Goal: Task Accomplishment & Management: Use online tool/utility

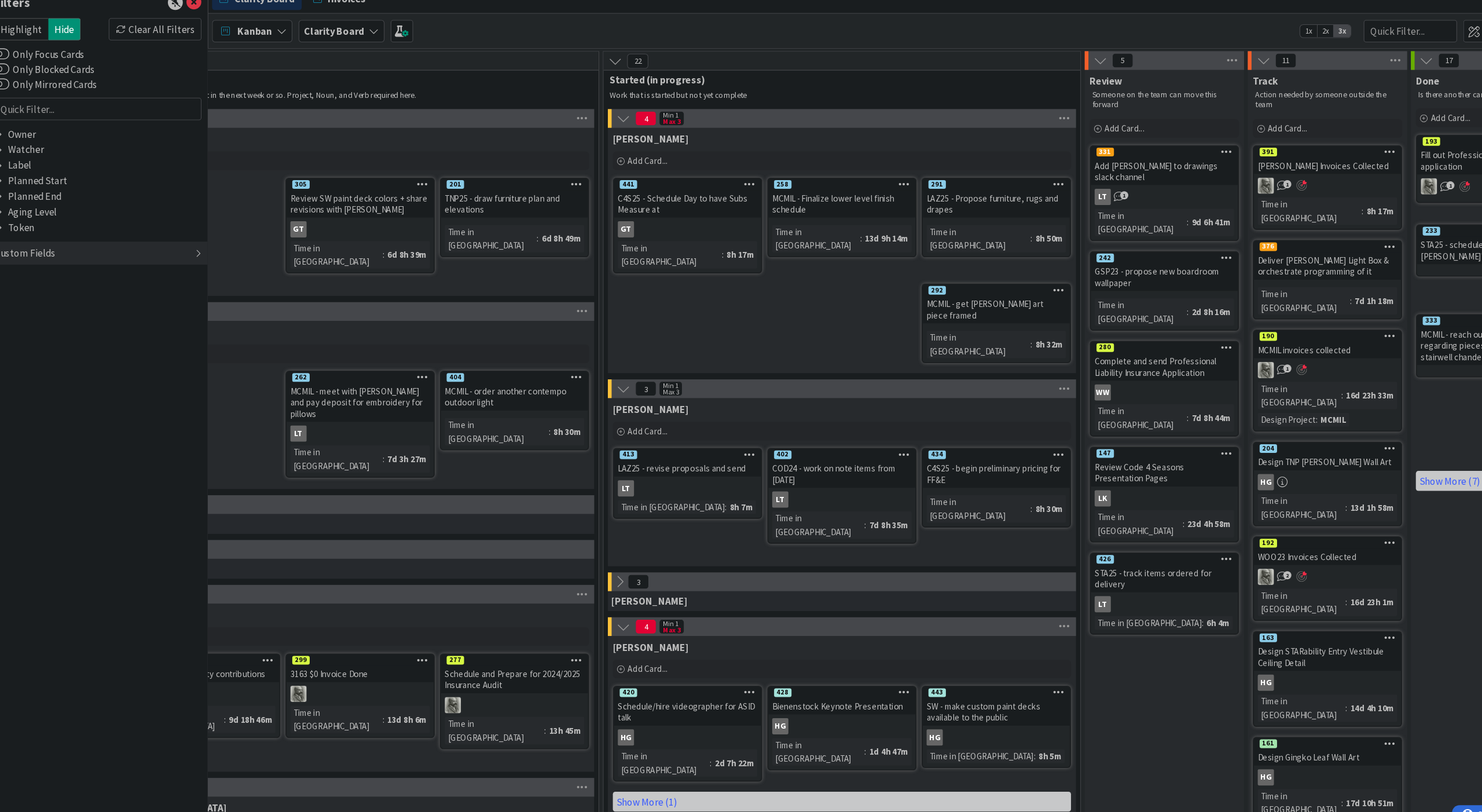
scroll to position [0, 820]
click at [613, 549] on icon at bounding box center [619, 555] width 12 height 12
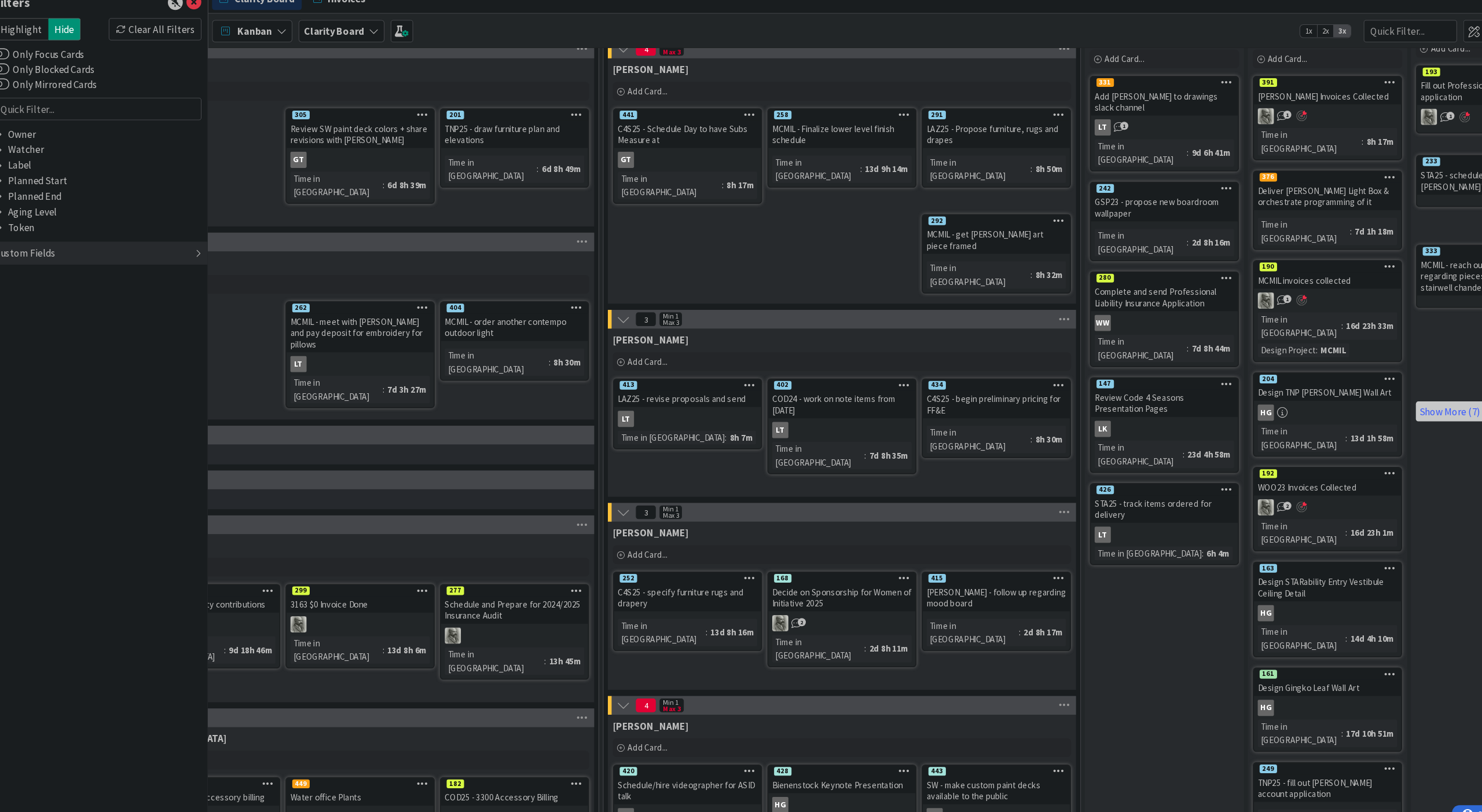
scroll to position [68, 820]
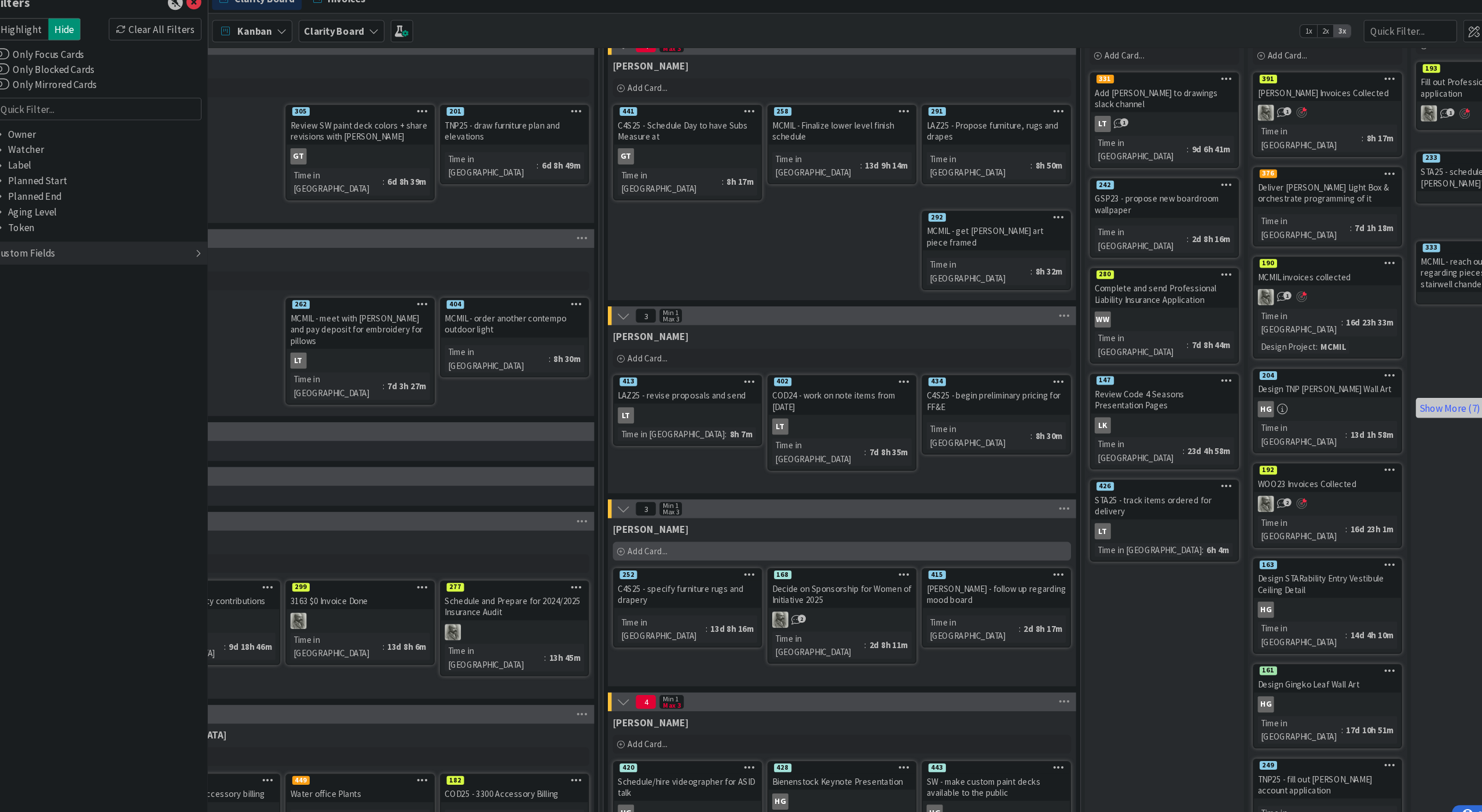
click at [628, 522] on span "Add Card..." at bounding box center [646, 527] width 37 height 11
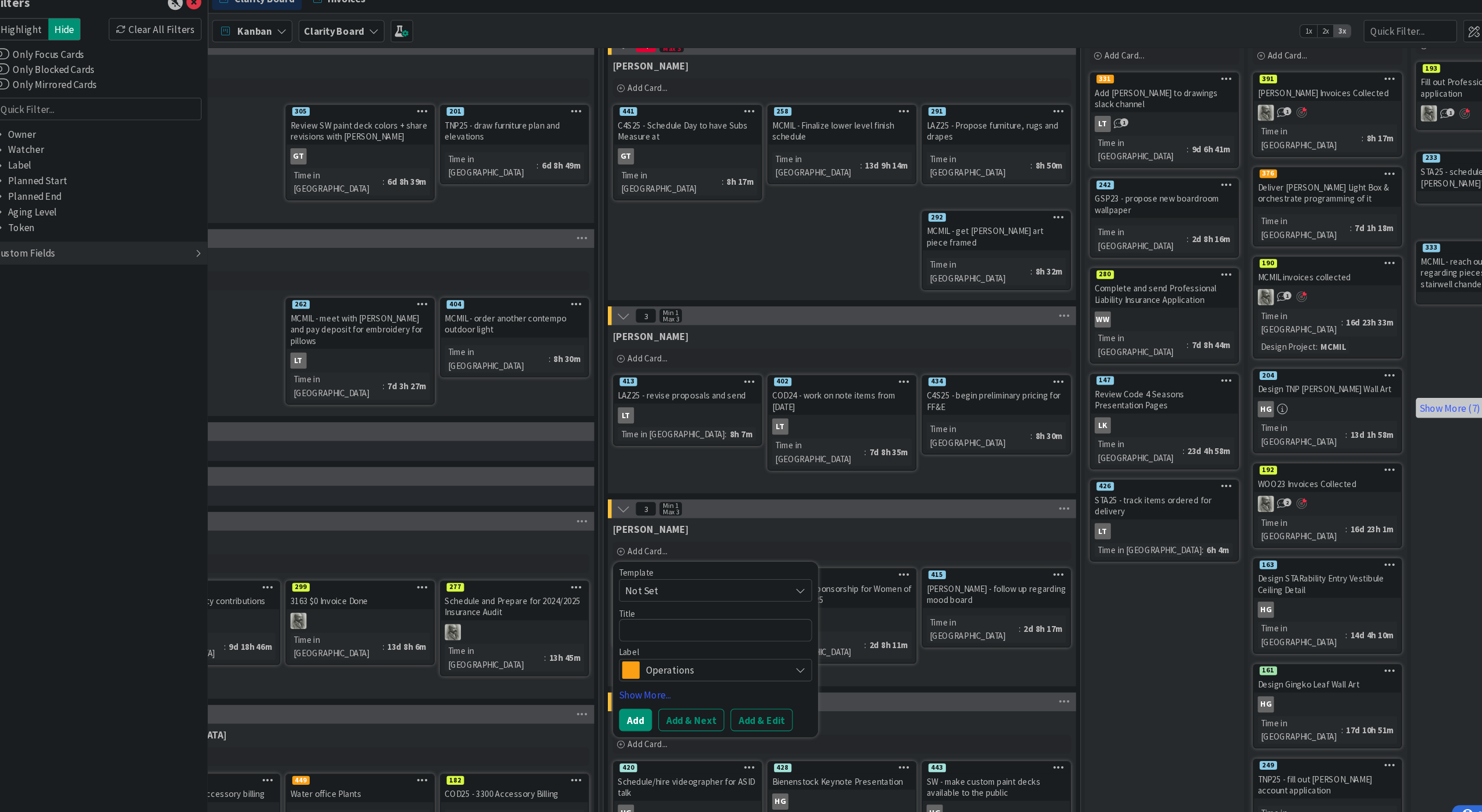
click at [644, 630] on span "Operations" at bounding box center [708, 638] width 129 height 17
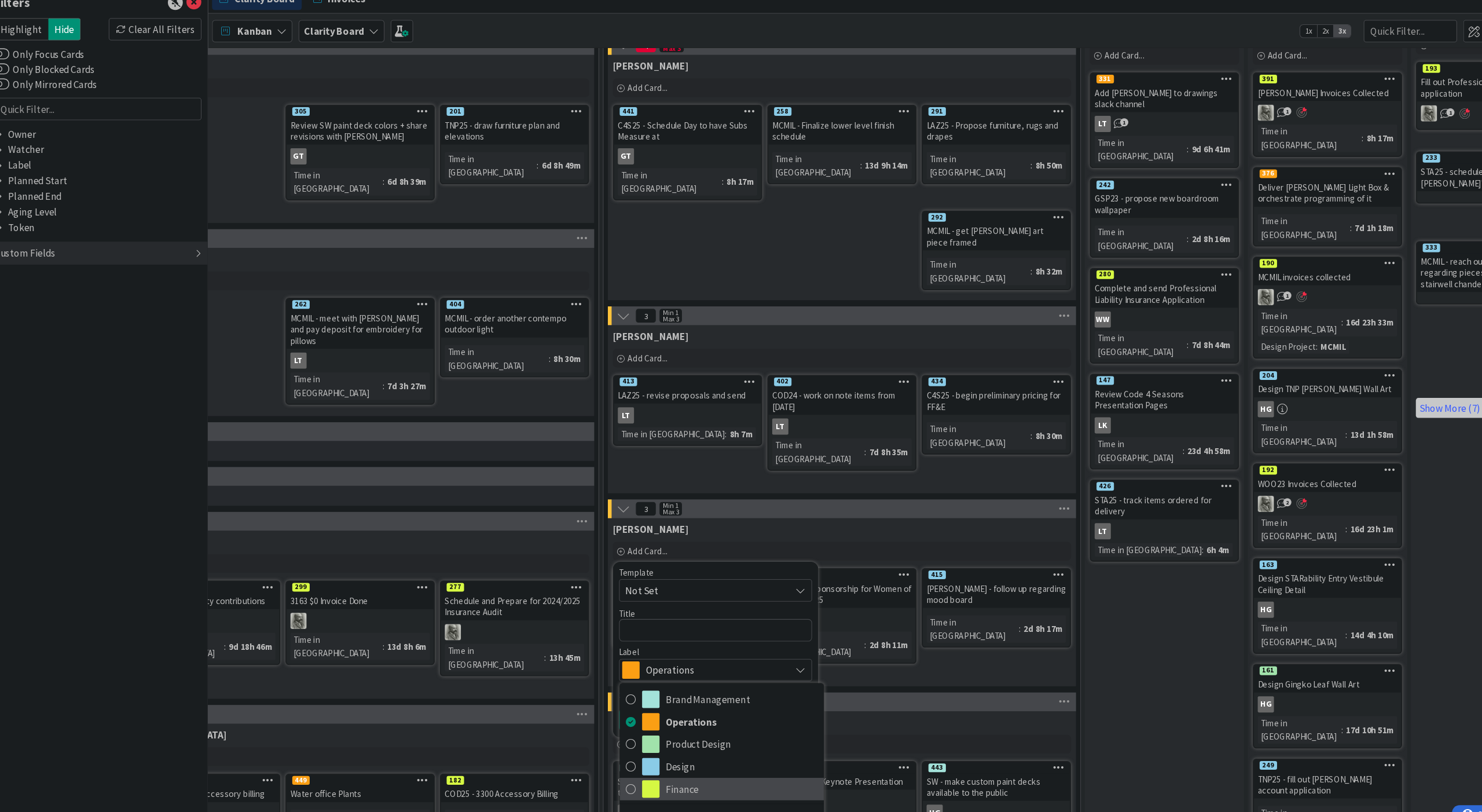
click at [626, 740] on icon at bounding box center [630, 748] width 9 height 17
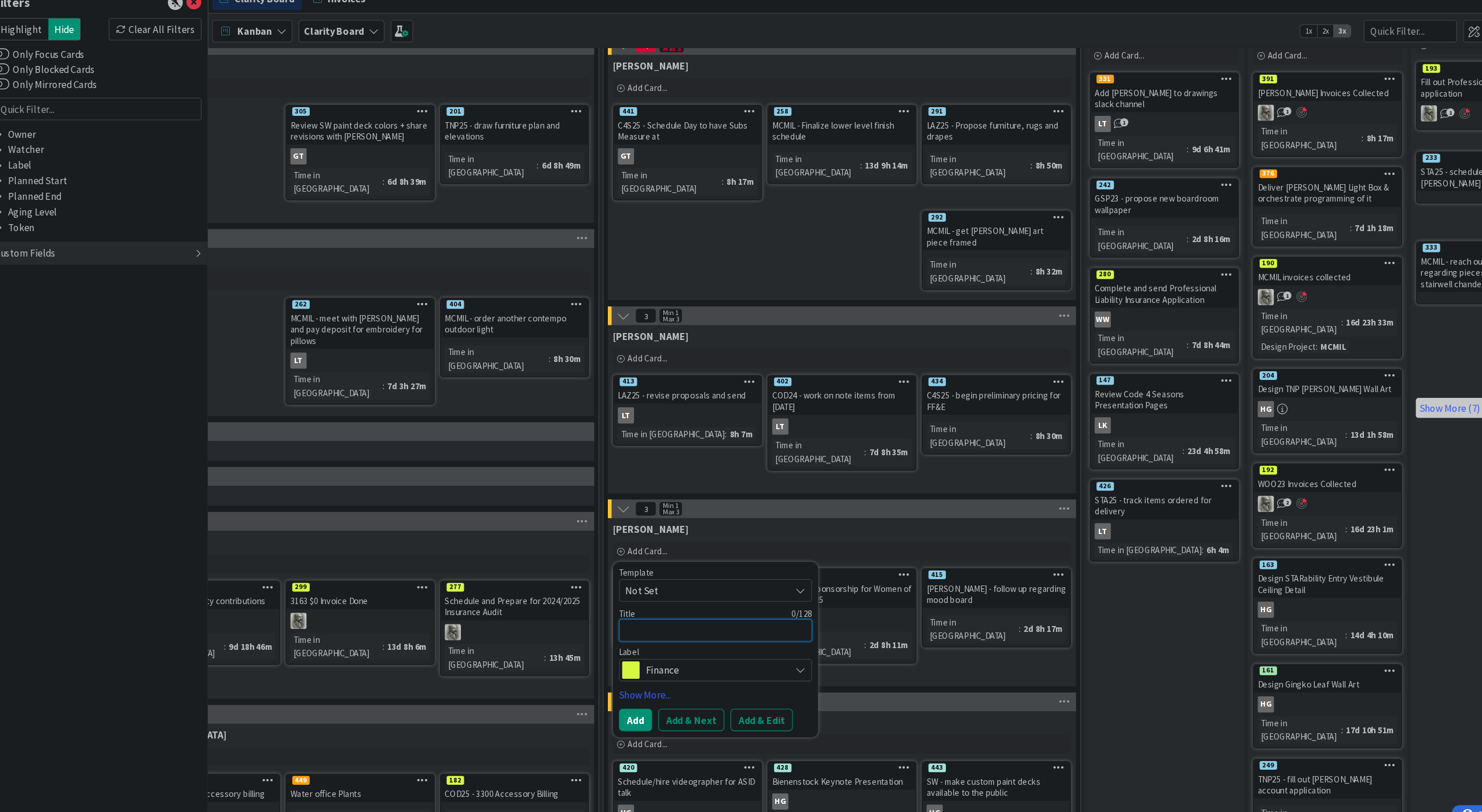
click at [619, 591] on textarea at bounding box center [709, 601] width 180 height 21
type textarea "x"
type textarea "H"
type textarea "x"
type textarea "Hi"
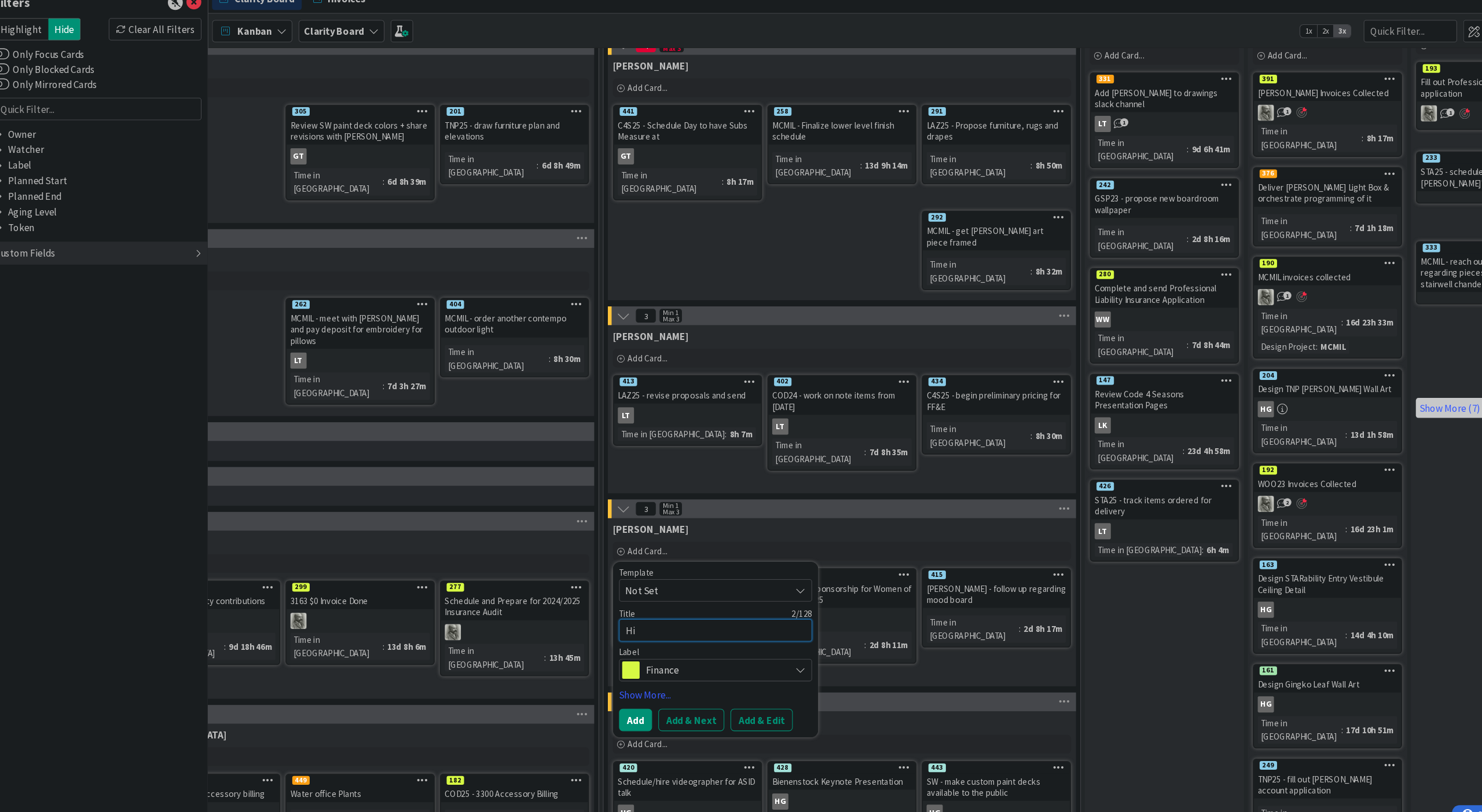
type textarea "x"
type textarea "Hig"
type textarea "x"
type textarea "High"
type textarea "x"
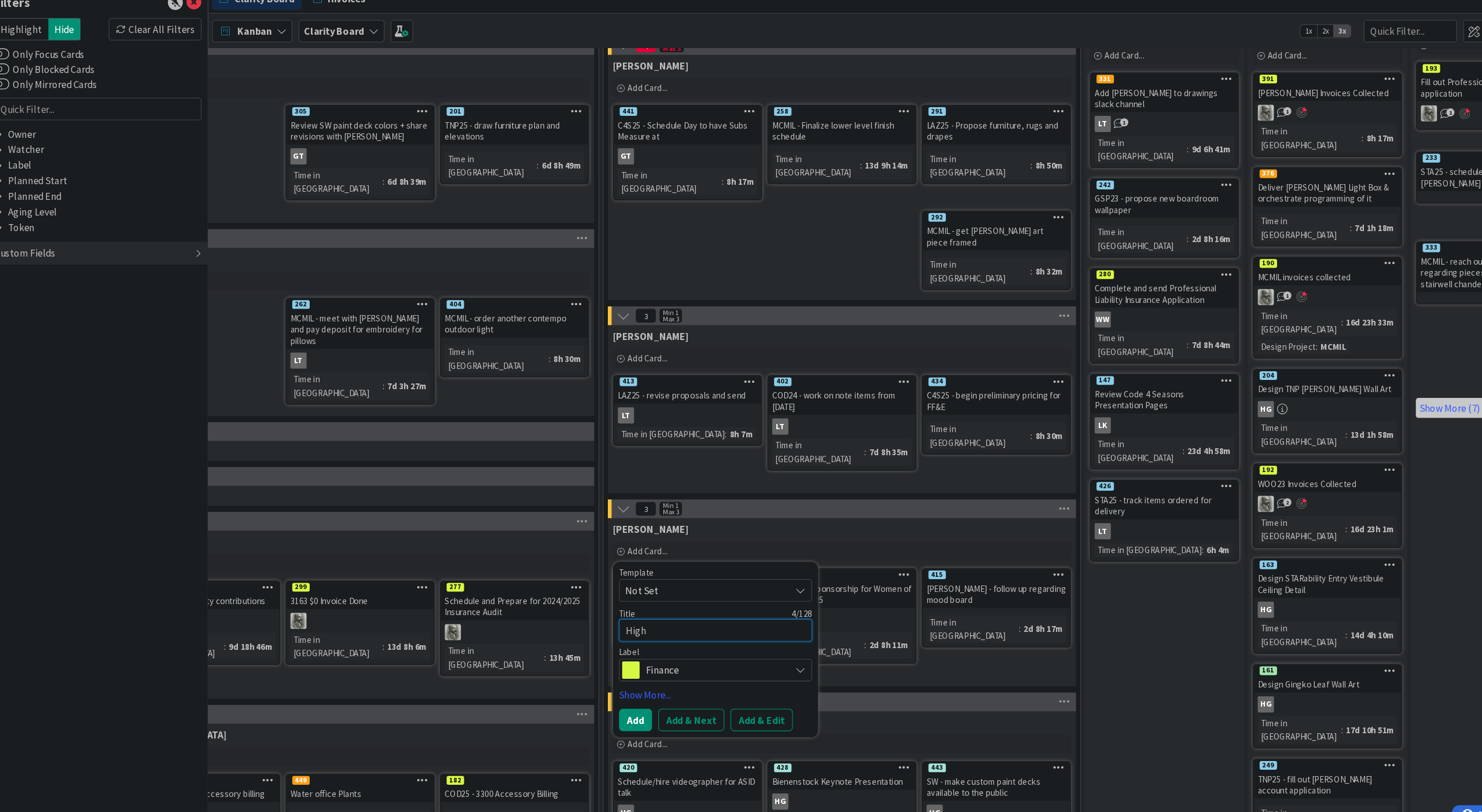
type textarea "Highl"
type textarea "x"
type textarea "Highli"
type textarea "x"
type textarea "Highlit"
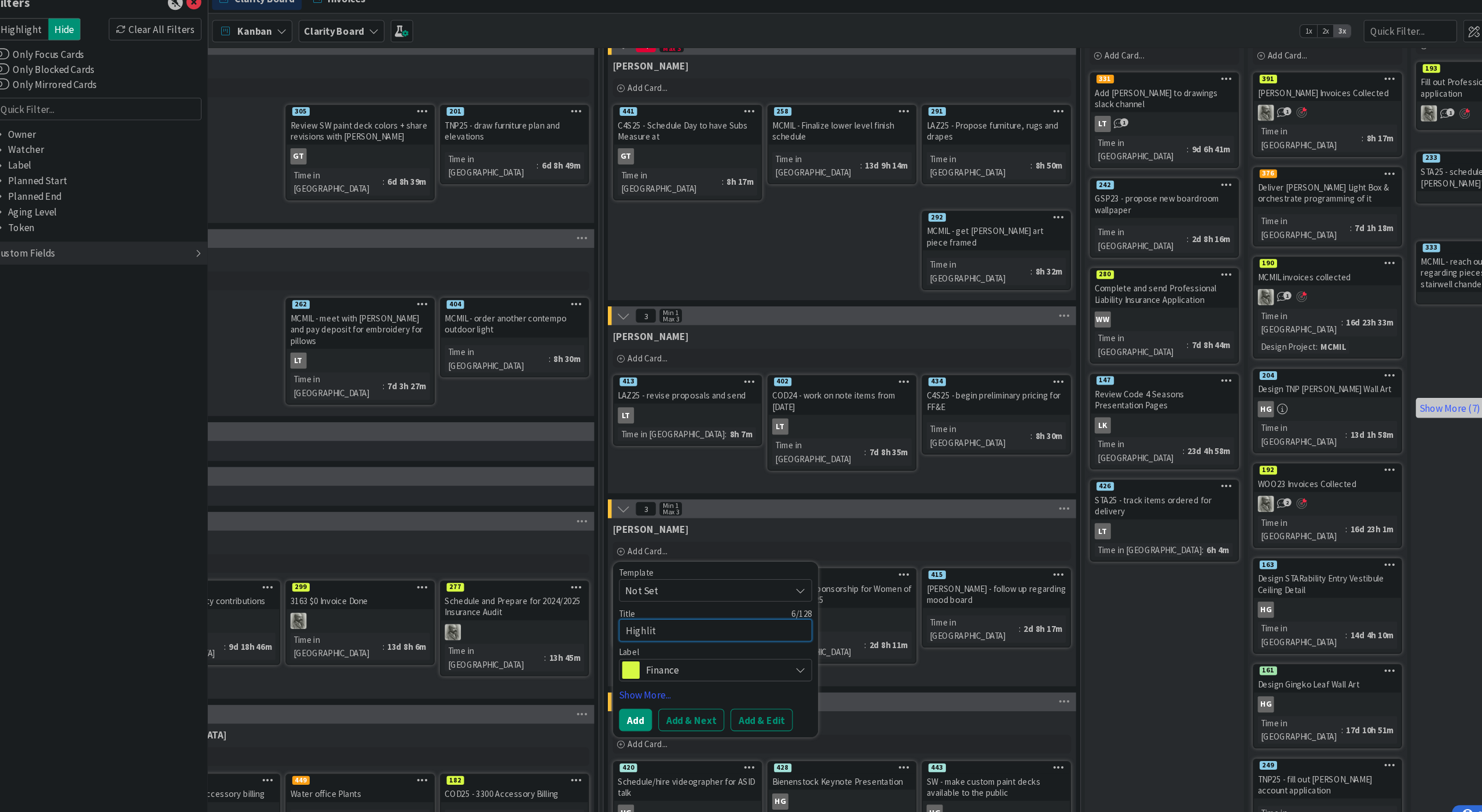
type textarea "x"
type textarea "Highlith"
type textarea "x"
type textarea "Highlit"
type textarea "x"
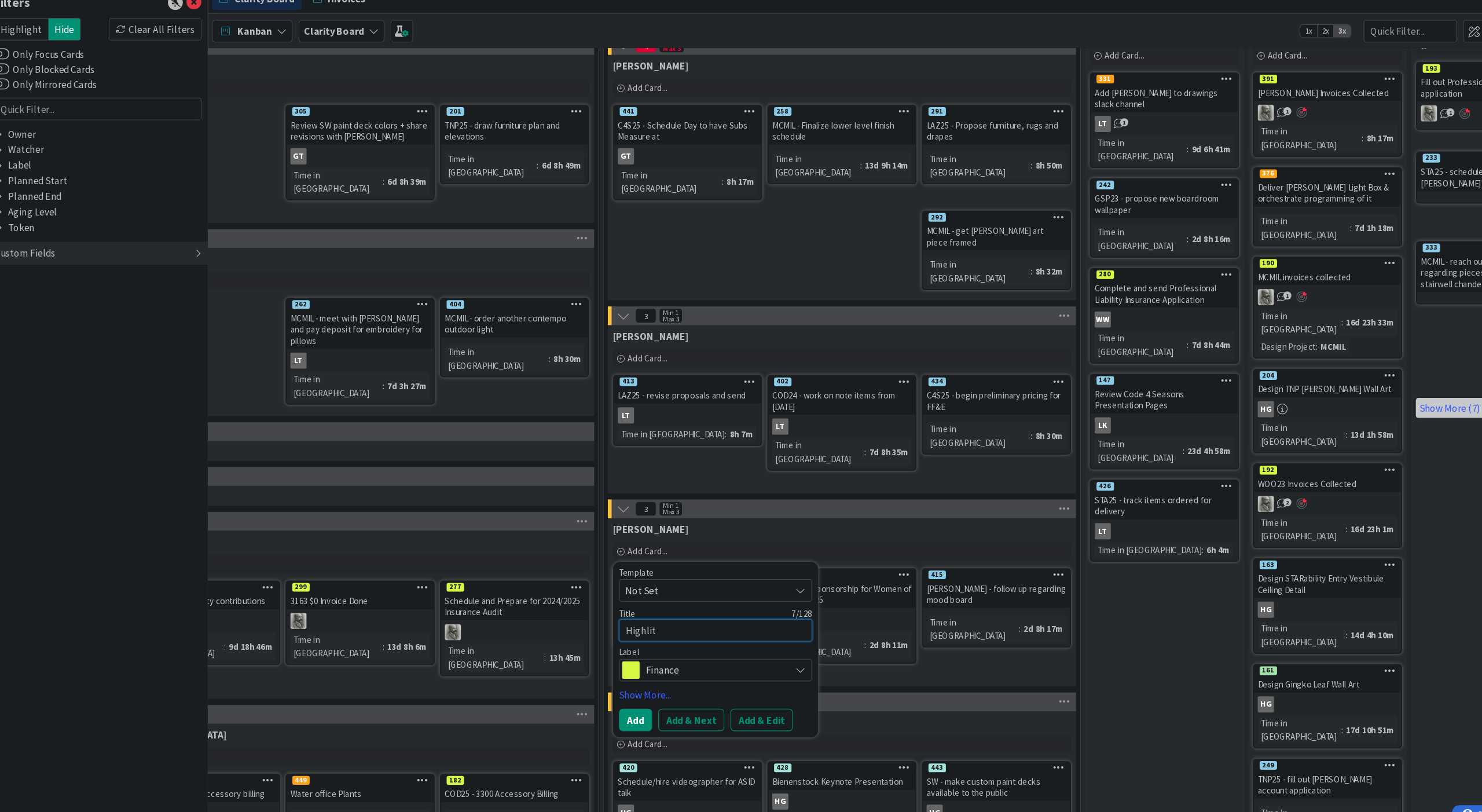
type textarea "Highli"
type textarea "x"
type textarea "Highlig"
type textarea "x"
type textarea "Highligh"
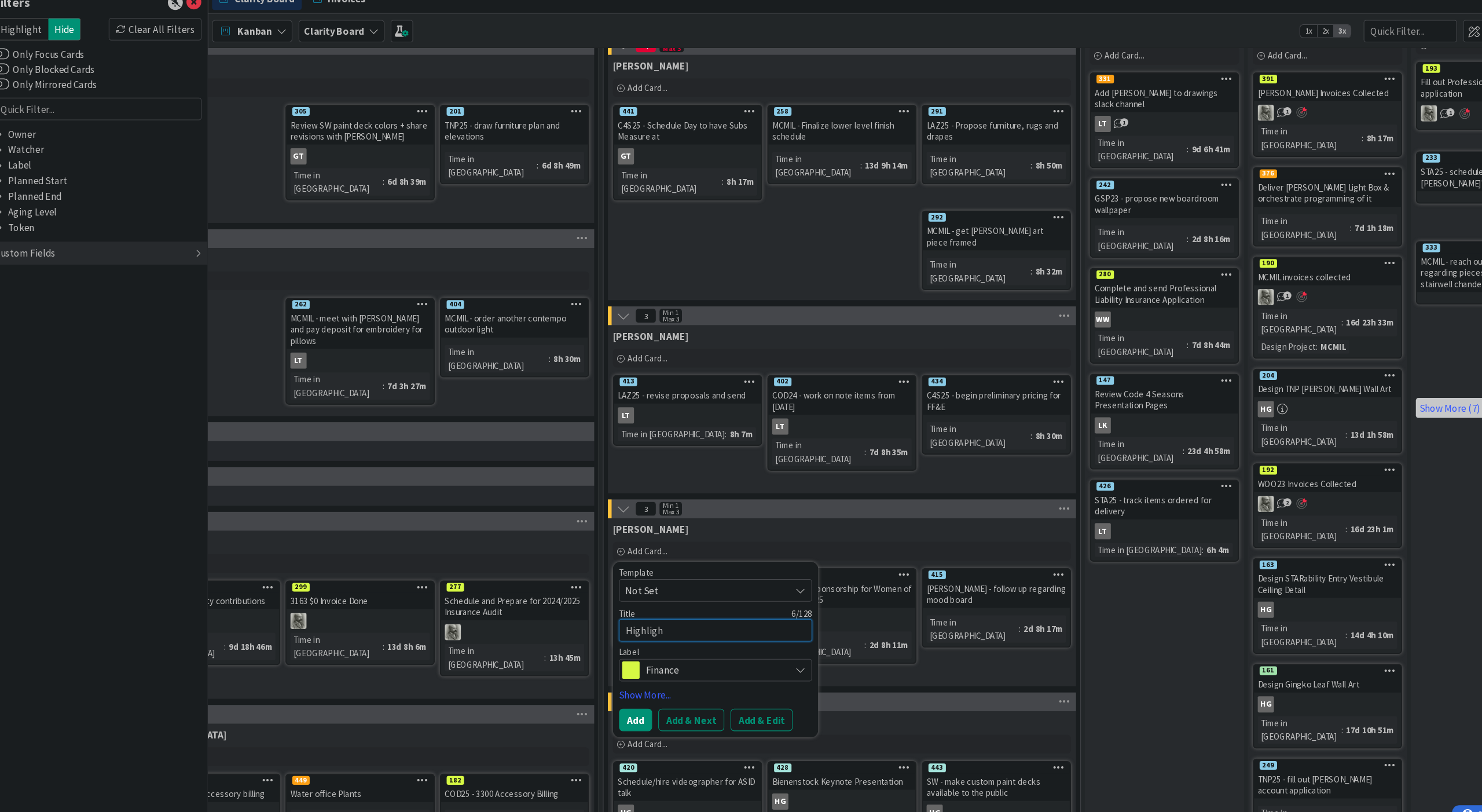
type textarea "x"
type textarea "Highlight"
type textarea "x"
type textarea "Highlight"
type textarea "x"
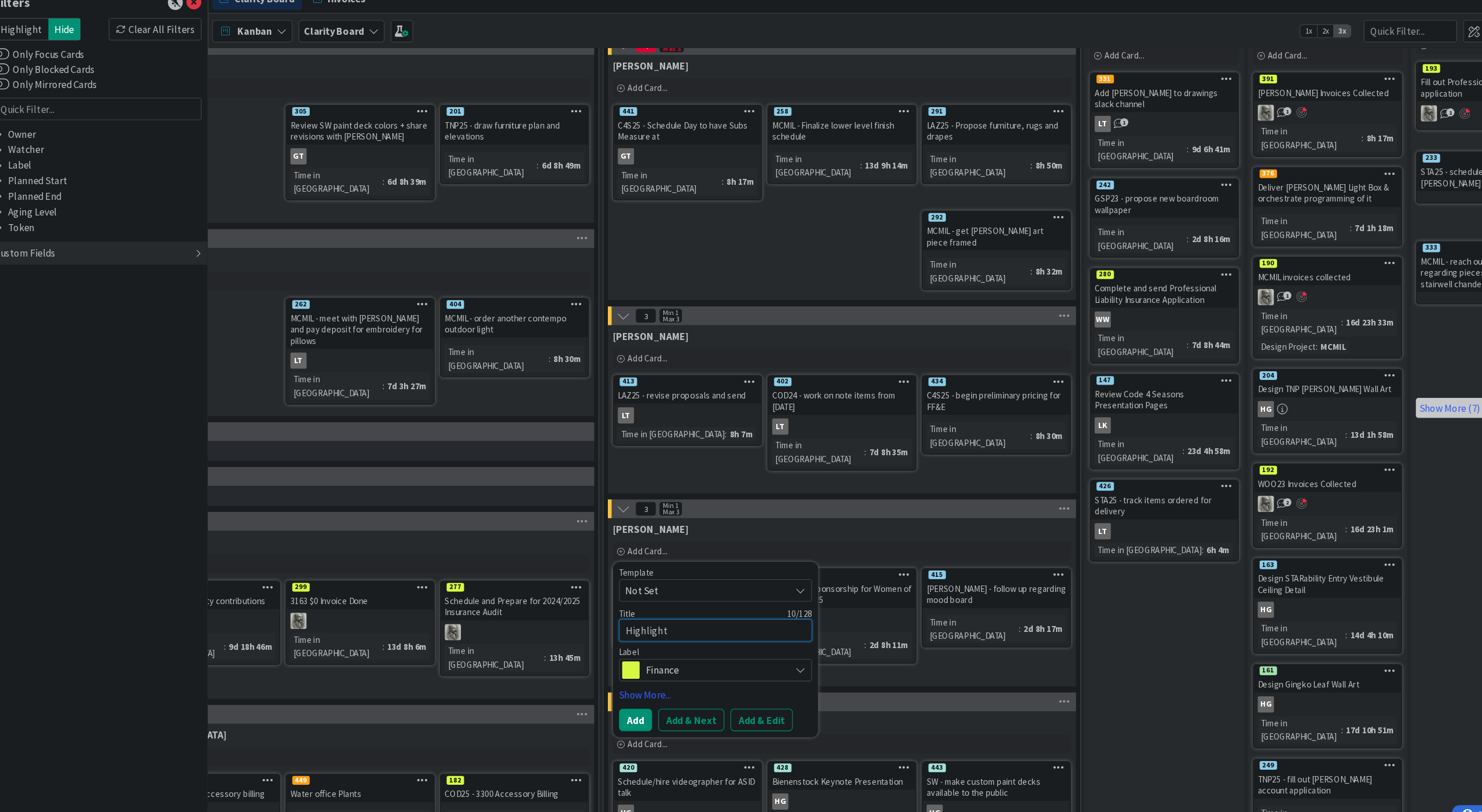
type textarea "Highlight b"
type textarea "x"
type textarea "Highlight bi"
type textarea "x"
type textarea "Highlight bil"
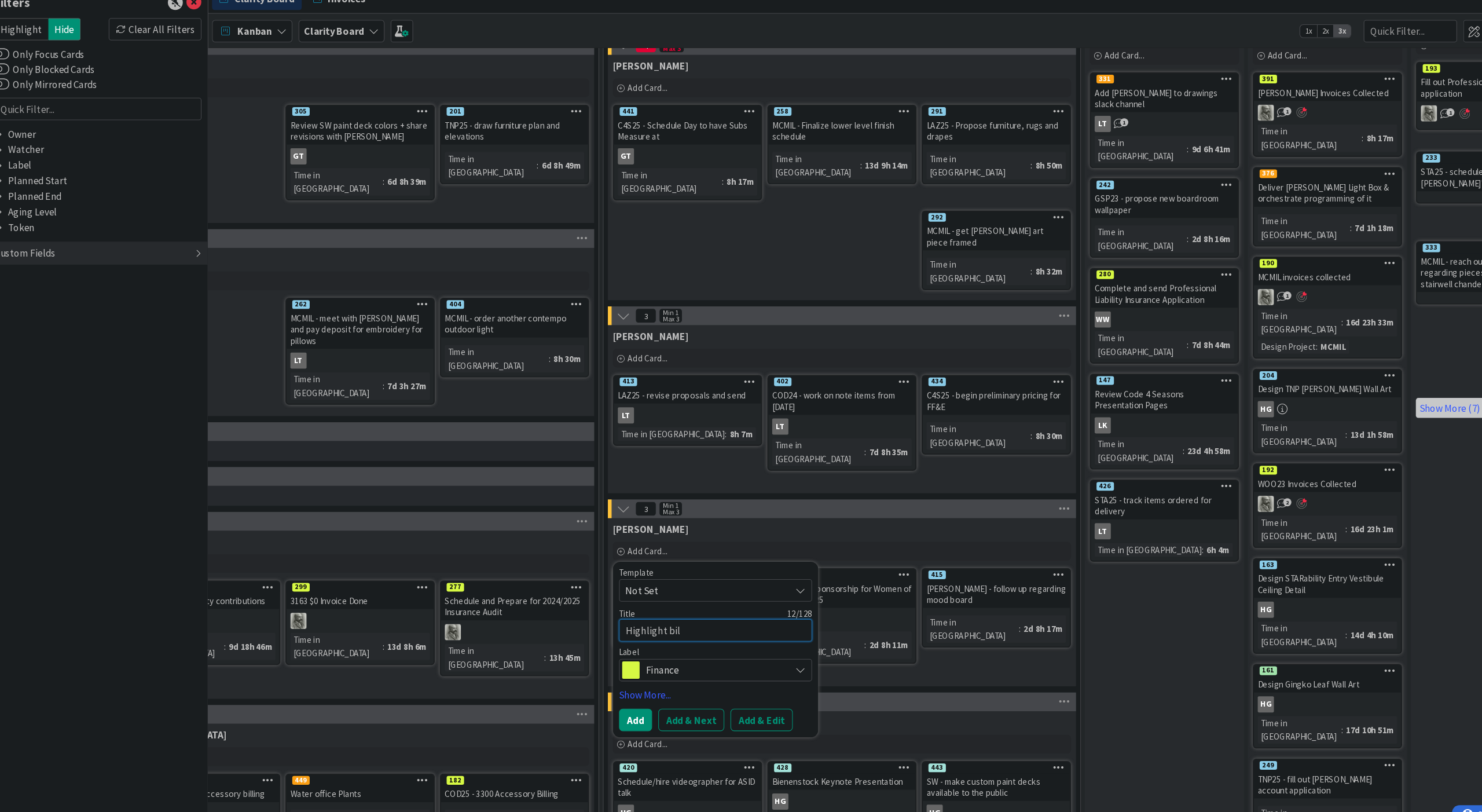
type textarea "x"
type textarea "Highlight bill"
type textarea "x"
type textarea "Highlight billa"
type textarea "x"
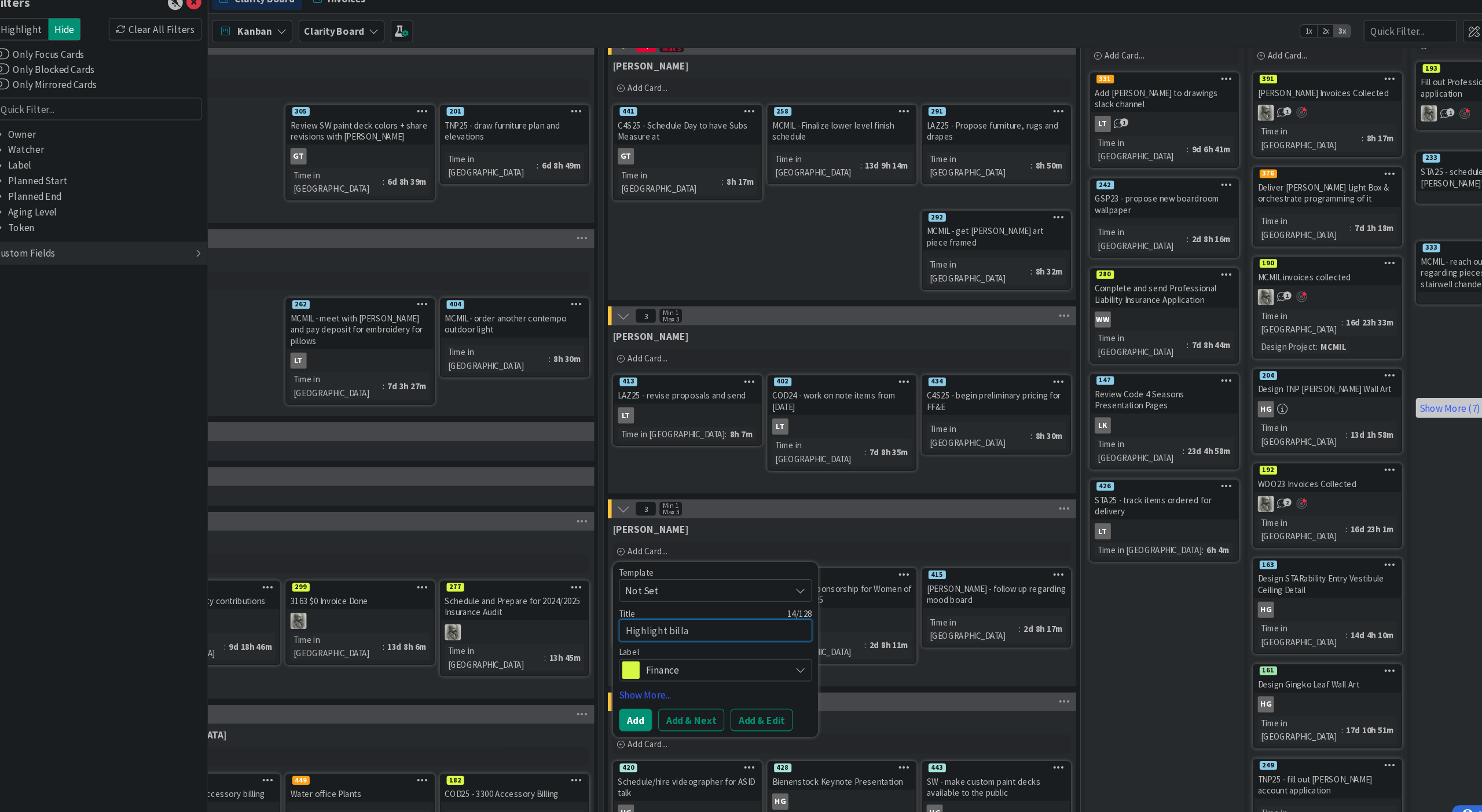
type textarea "Highlight billab"
type textarea "x"
type textarea "Highlight billabl"
type textarea "x"
type textarea "Highlight billable"
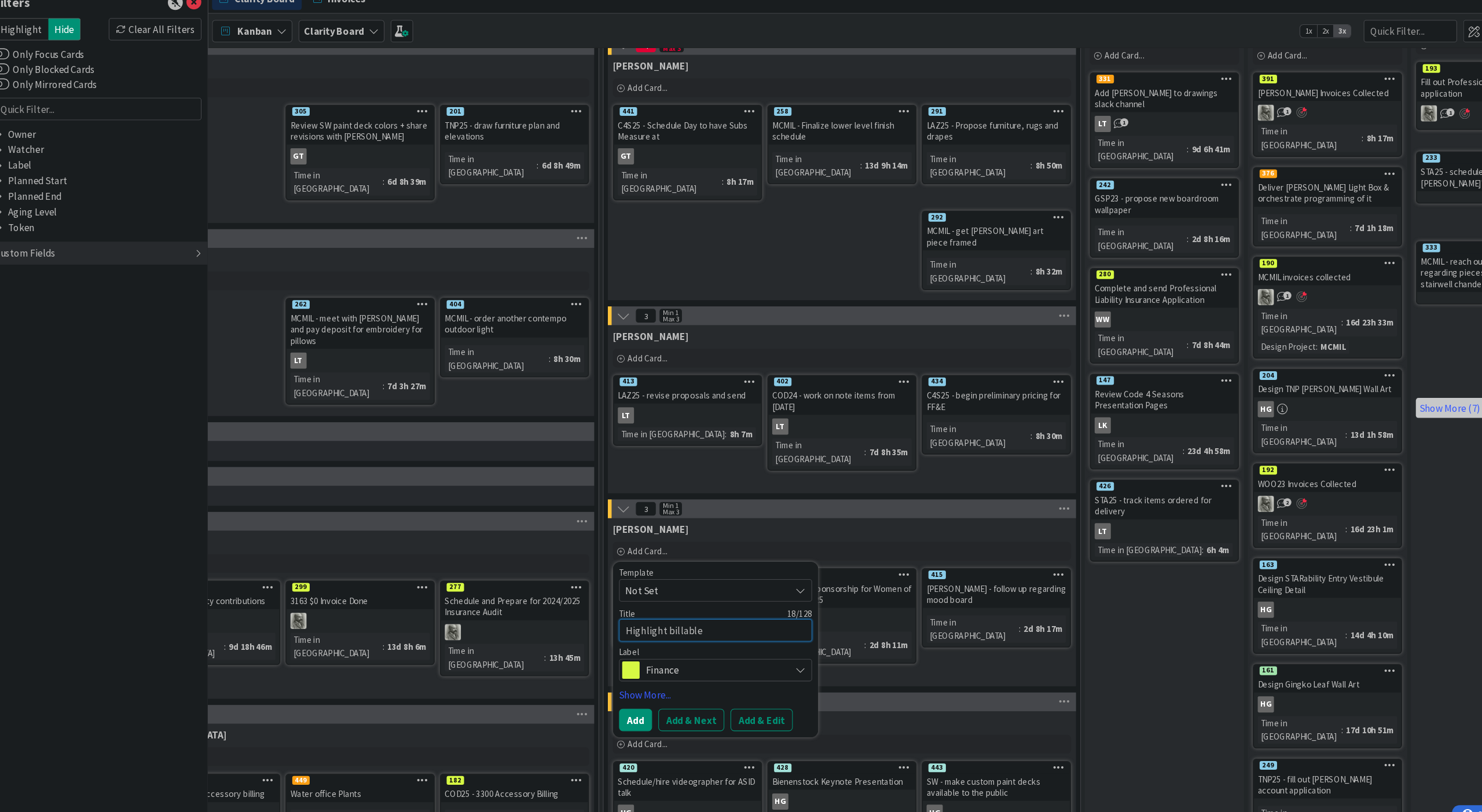
type textarea "x"
type textarea "Highlight billable"
type textarea "x"
type textarea "Highlight billable t"
type textarea "x"
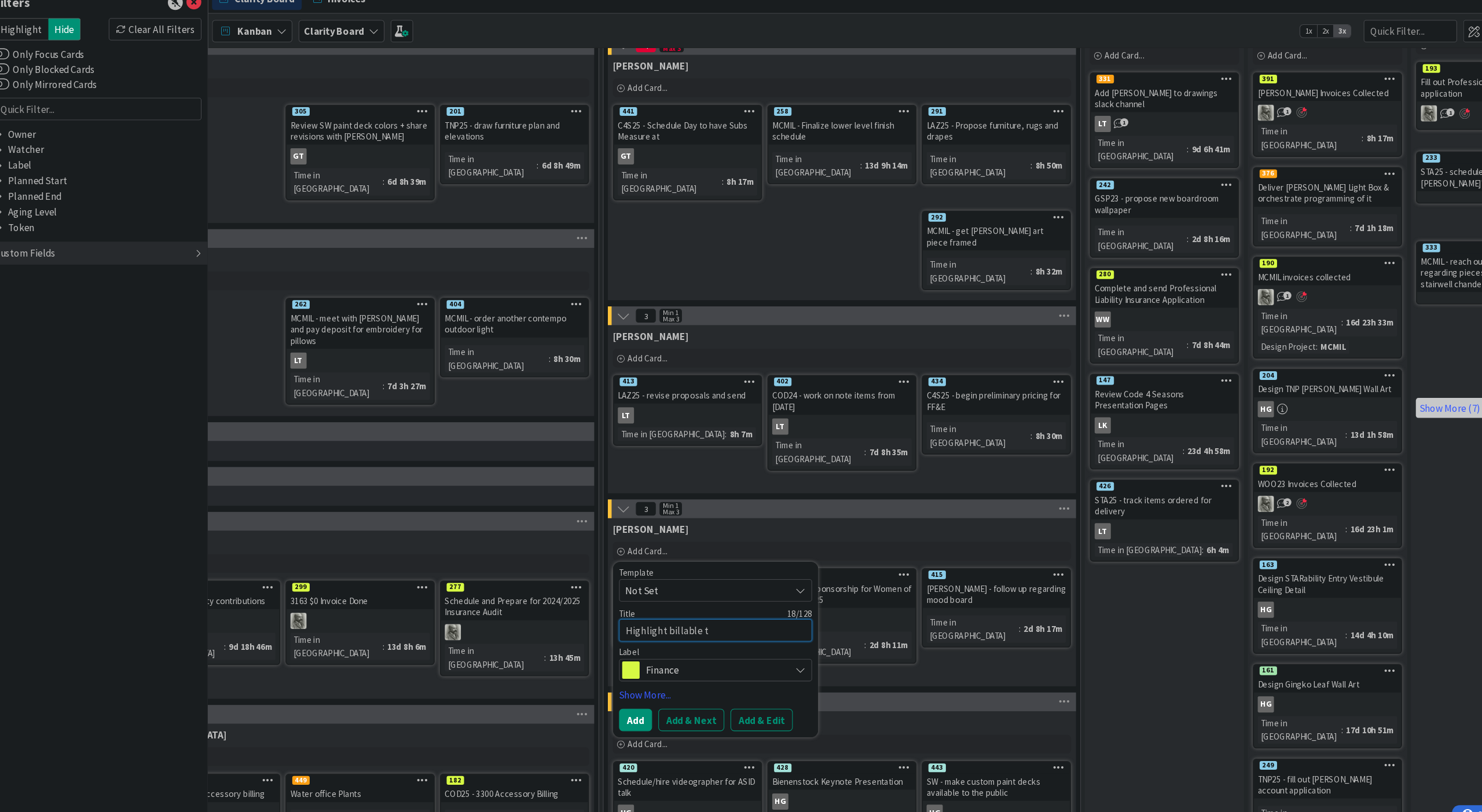
type textarea "Highlight billable ti"
type textarea "x"
type textarea "Highlight billable [PERSON_NAME]"
type textarea "x"
type textarea "Highlight billable time"
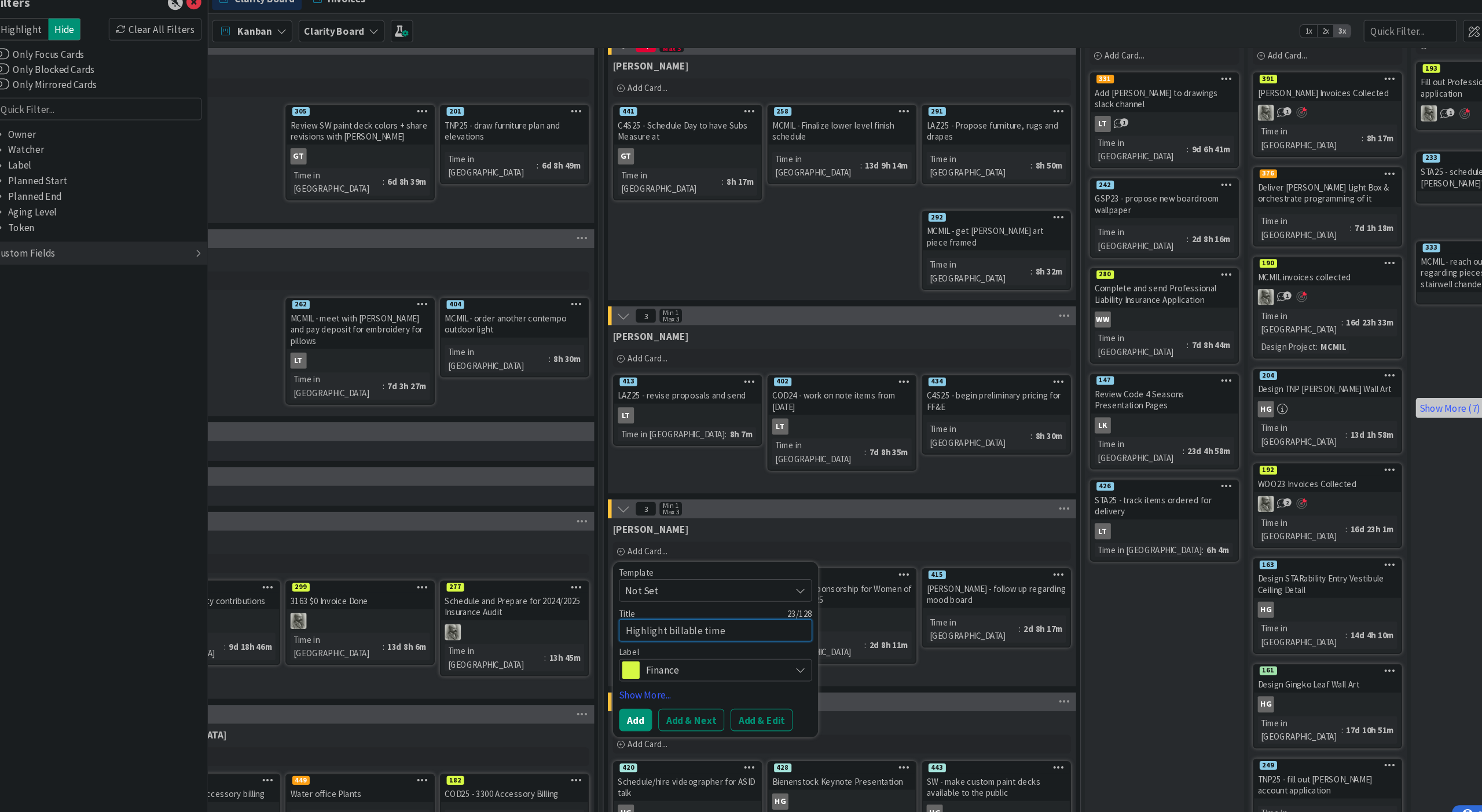
type textarea "x"
type textarea "Highlight billable time"
type textarea "x"
type textarea "Highlight billable time f"
type textarea "x"
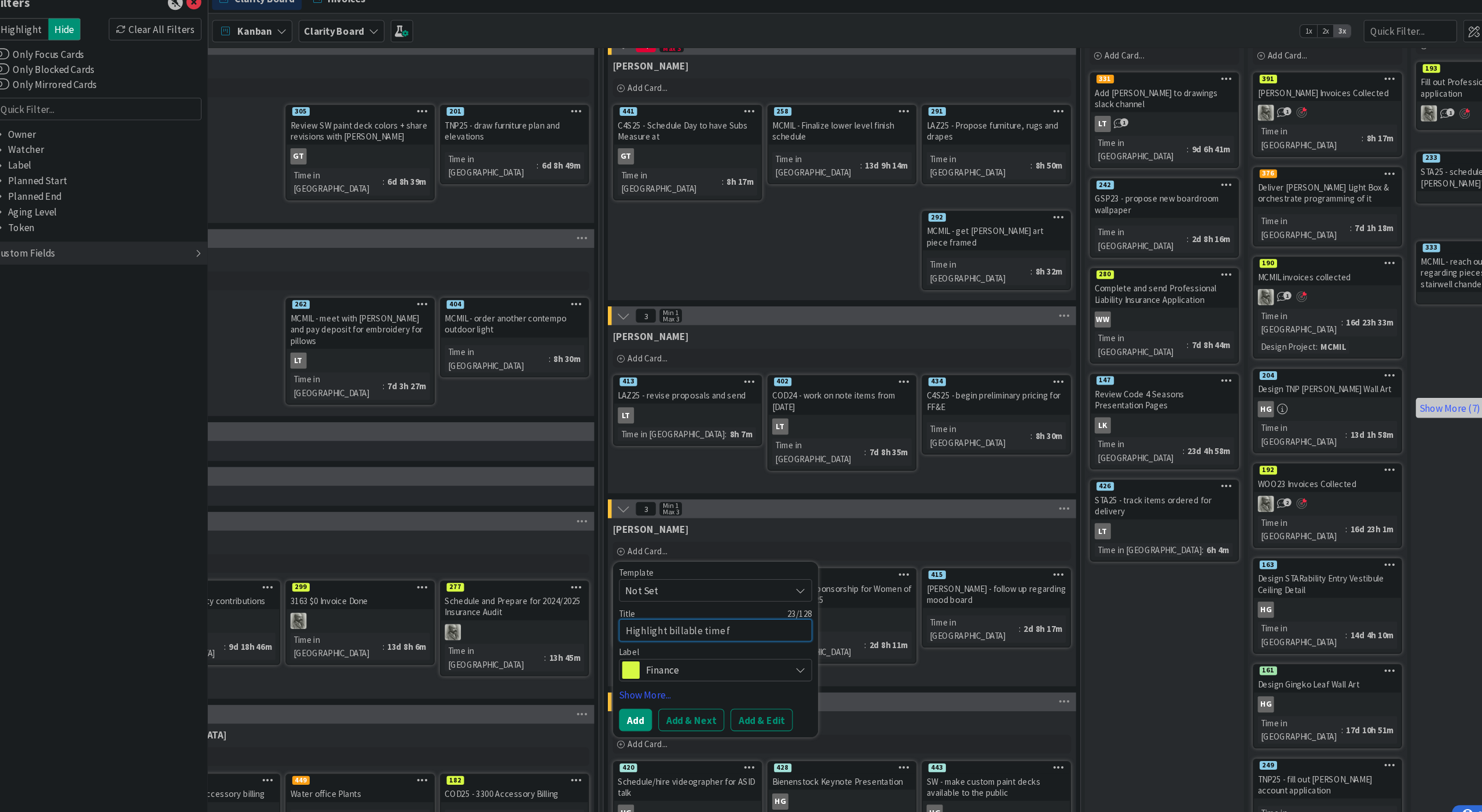
type textarea "Highlight billable time fo"
type textarea "x"
type textarea "Highlight billable time for"
type textarea "x"
type textarea "Highlight billable time for"
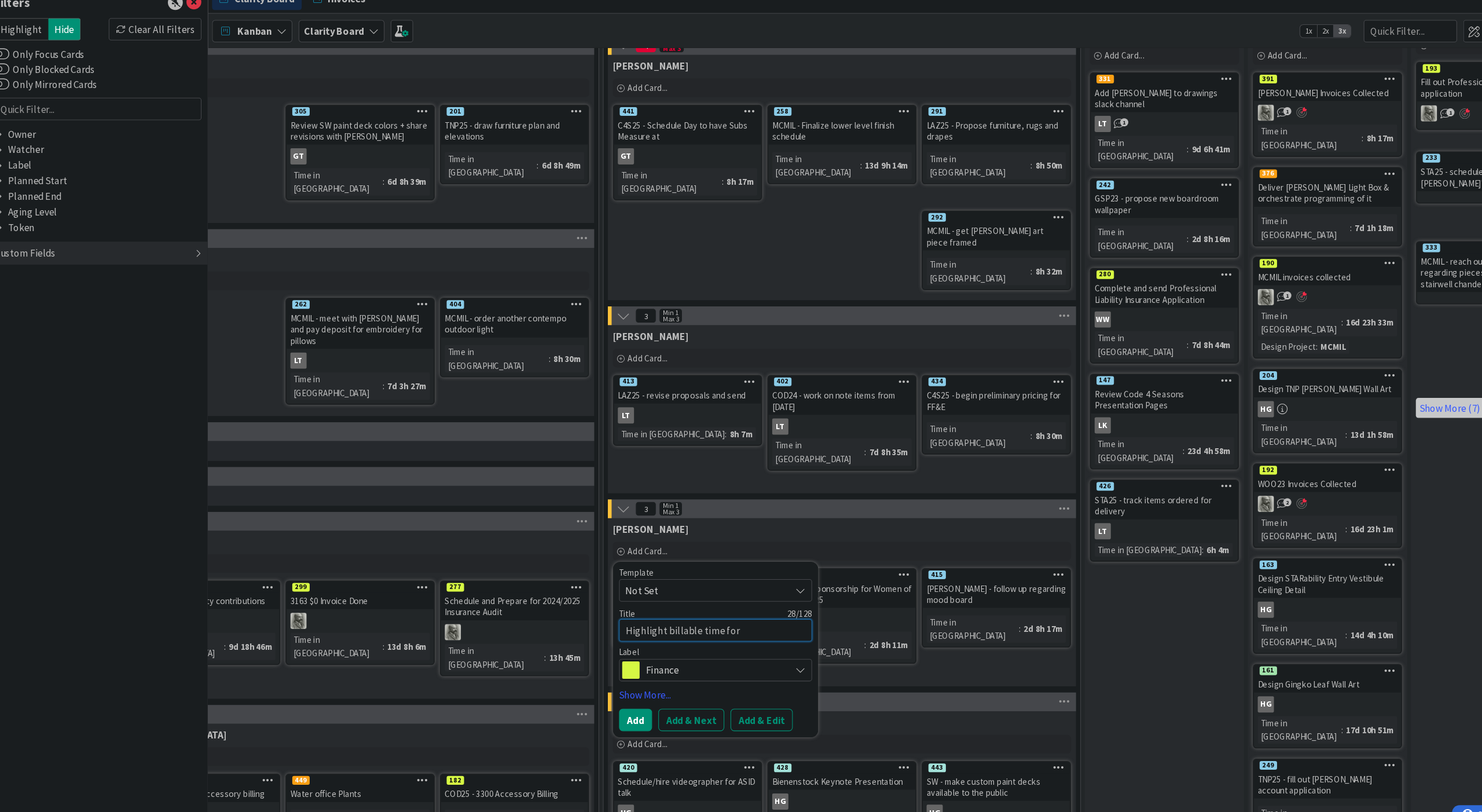
type textarea "x"
type textarea "Highlight billable time for t"
type textarea "x"
type textarea "Highlight billable time for ti"
type textarea "x"
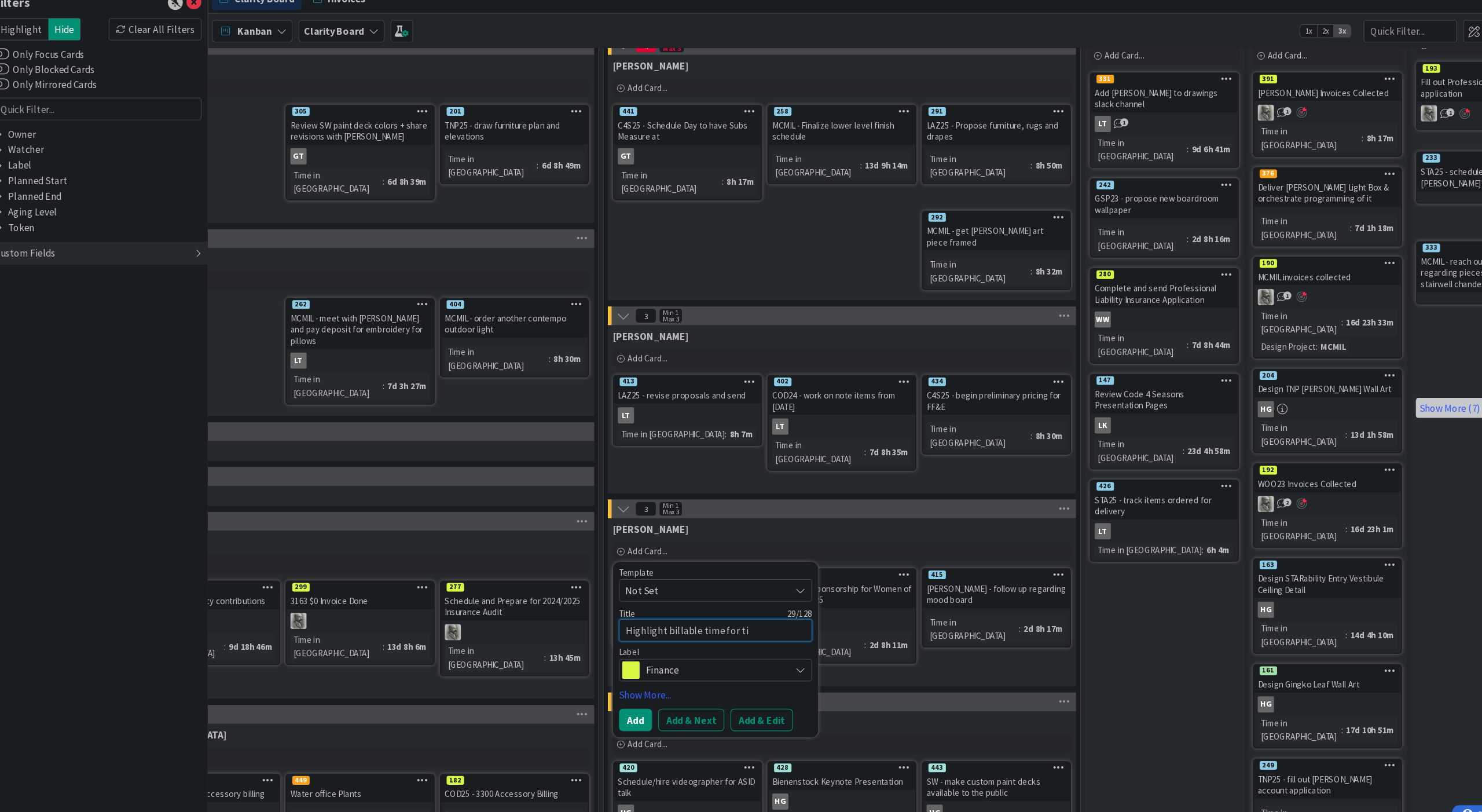
type textarea "Highlight billable time for [PERSON_NAME]"
type textarea "x"
type textarea "Highlight billable time for ti"
type textarea "x"
type textarea "Highlight billable time for t"
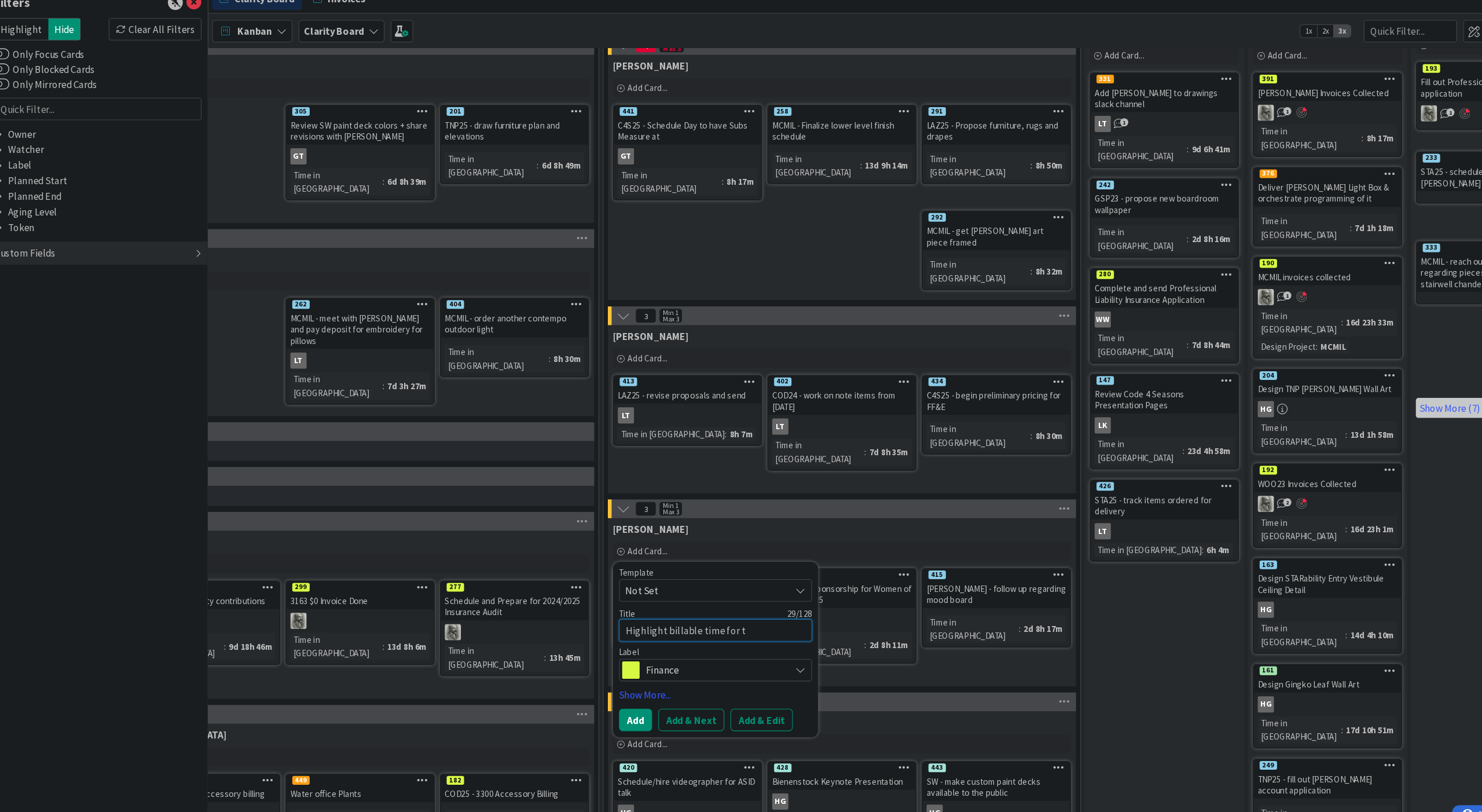
type textarea "x"
type textarea "Highlight billable time for"
type textarea "x"
type textarea "Highlight billable time for A"
type textarea "x"
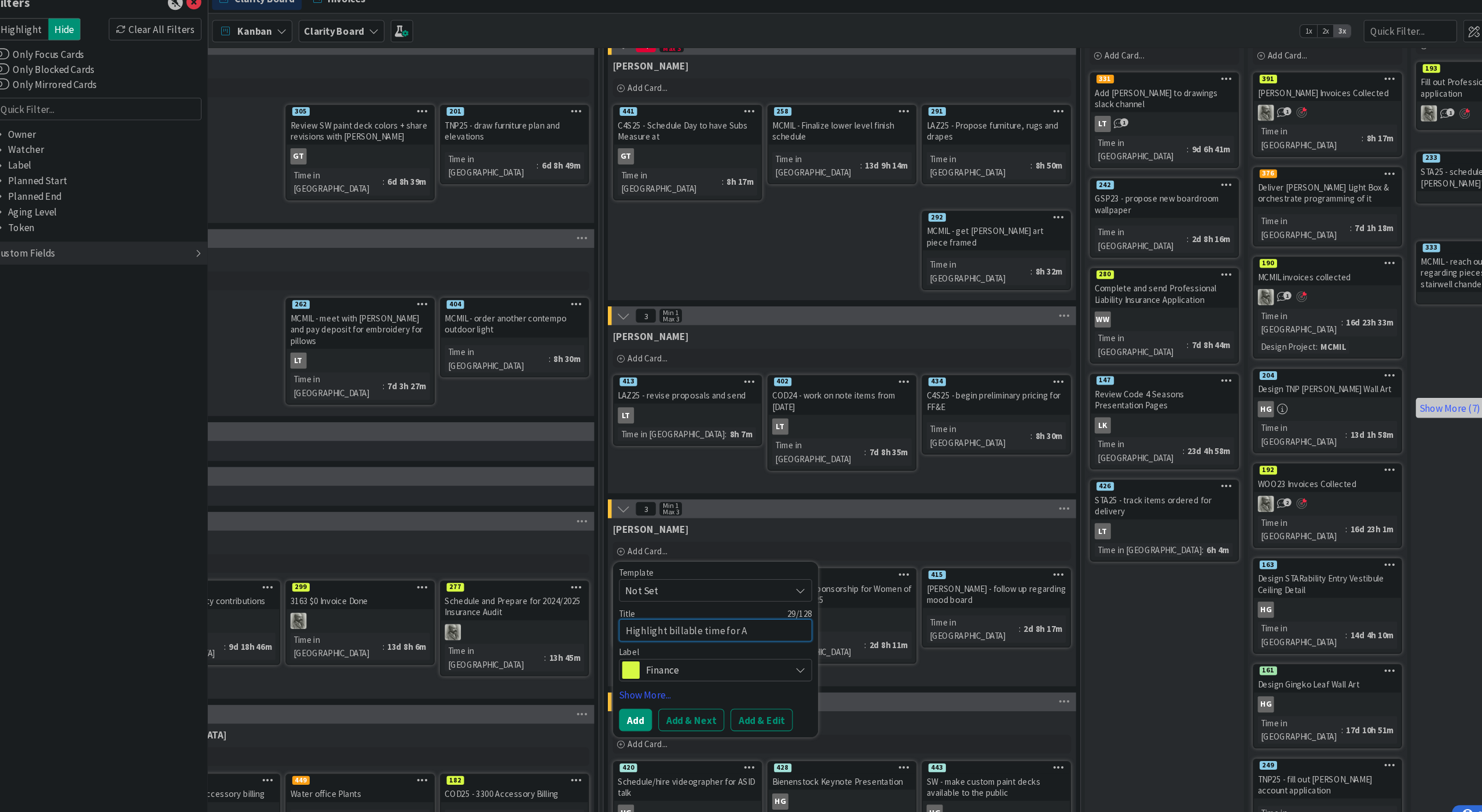
type textarea "Highlight billable time for Au"
type textarea "x"
type textarea "Highlight billable time for Aug"
type textarea "x"
type textarea "Highlight billable time for Augu"
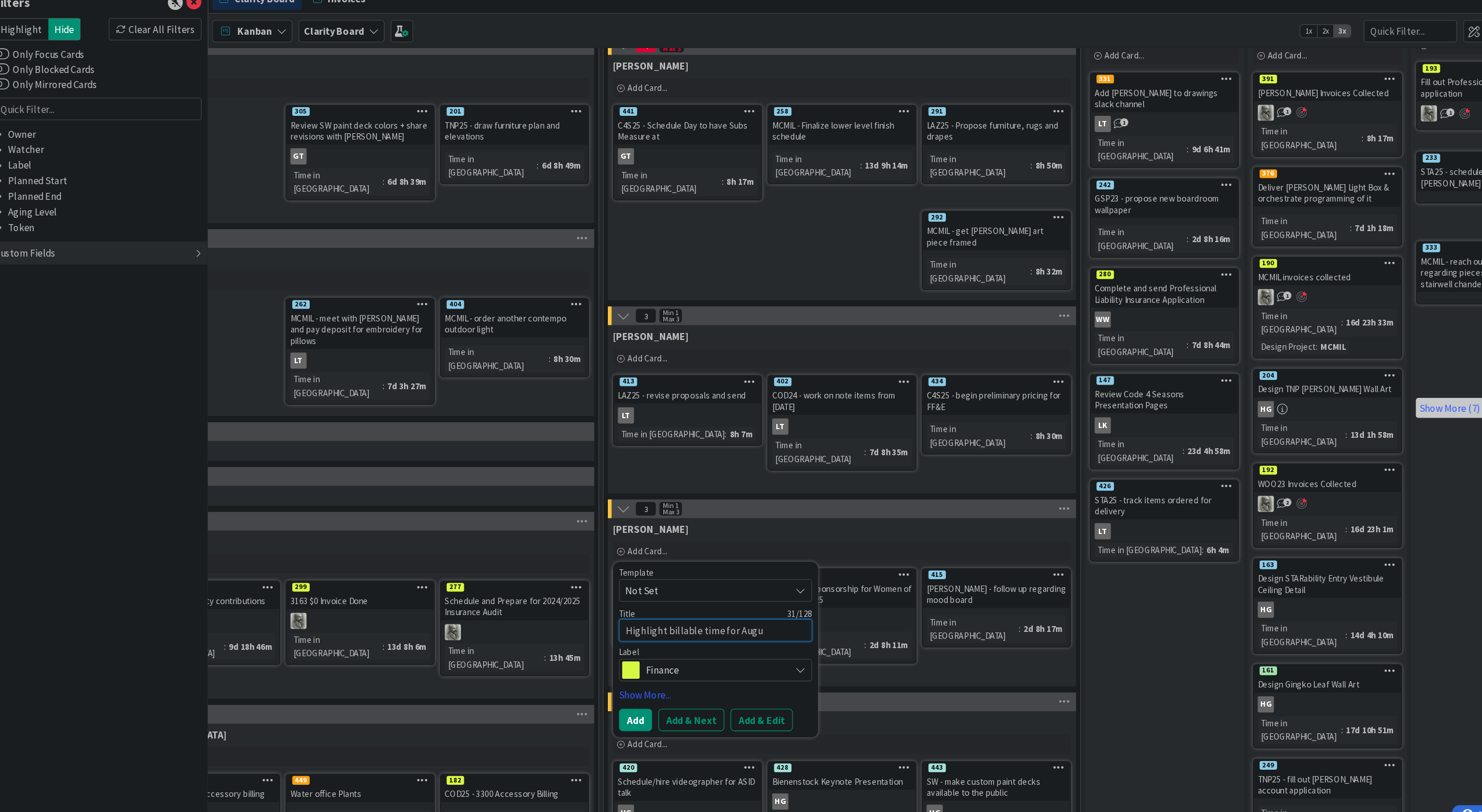
type textarea "x"
type textarea "Highlight billable time for Augus"
type textarea "x"
type textarea "Highlight billable time for August"
type textarea "x"
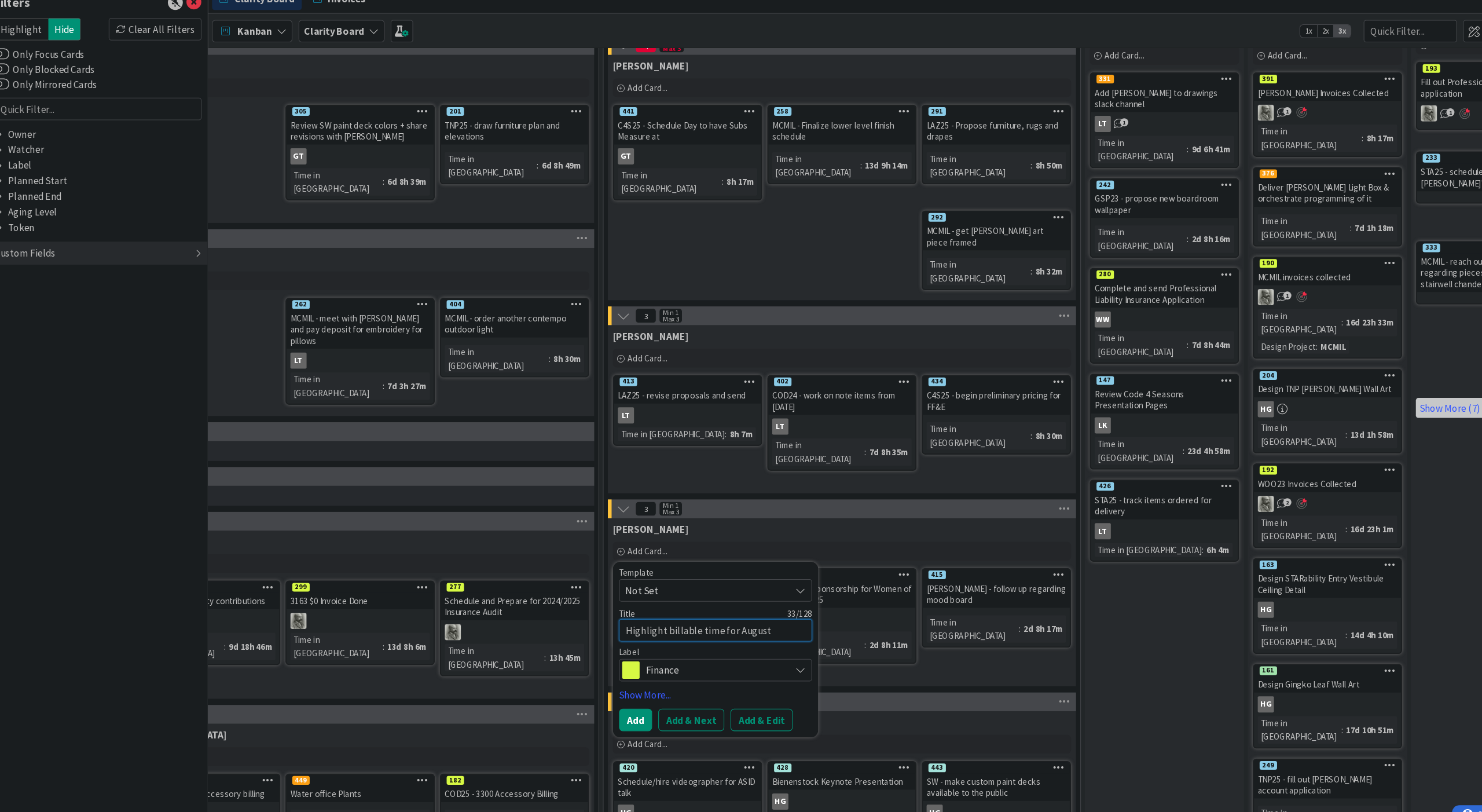
type textarea "Highlight billable time for August"
type textarea "x"
type textarea "Highlight billable time for [PERSON_NAME]"
type textarea "x"
type textarea "Highlight billable time for August Ti"
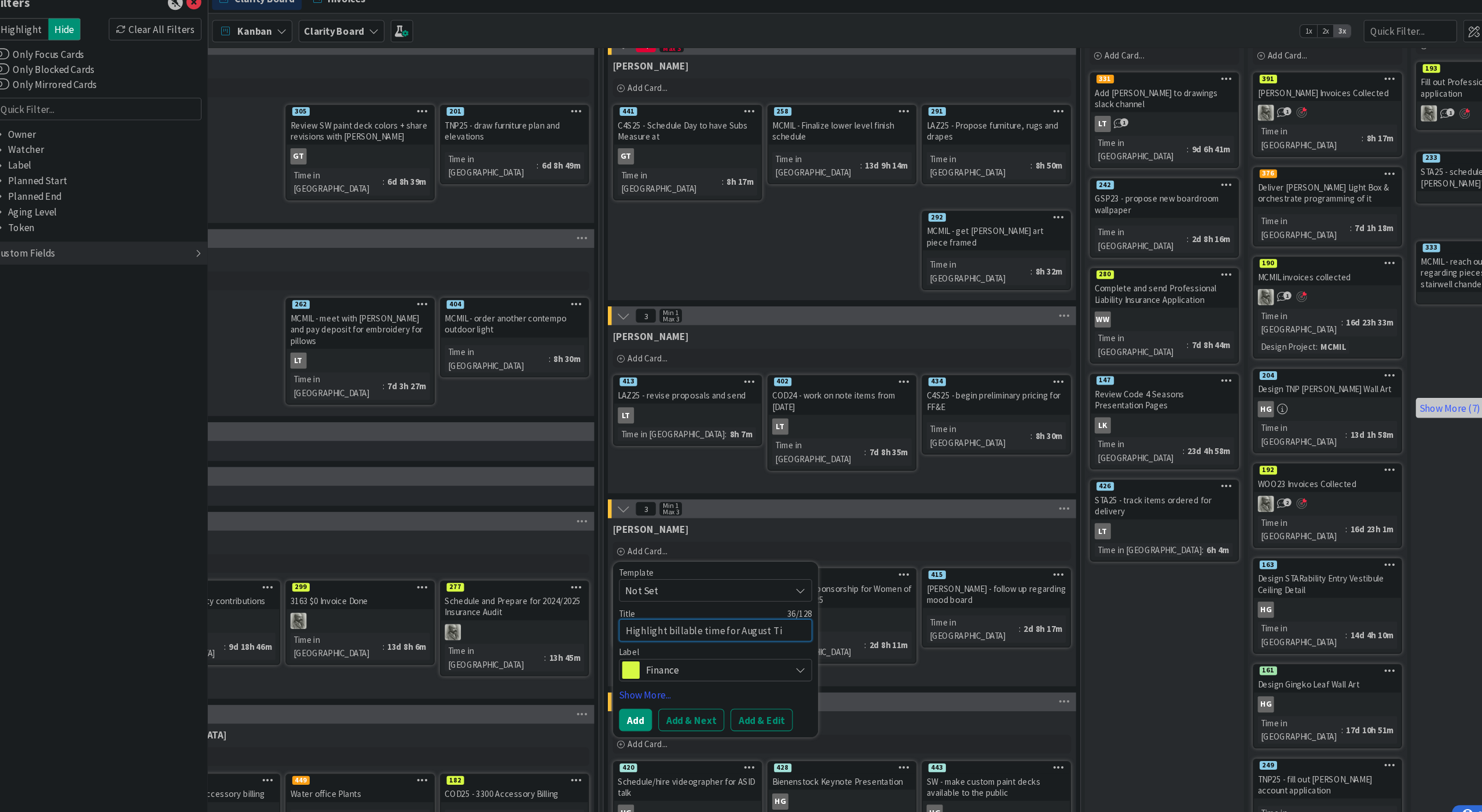
type textarea "x"
type textarea "Highlight billable time for [PERSON_NAME]"
type textarea "x"
type textarea "Highlight billable time for August Time"
type textarea "x"
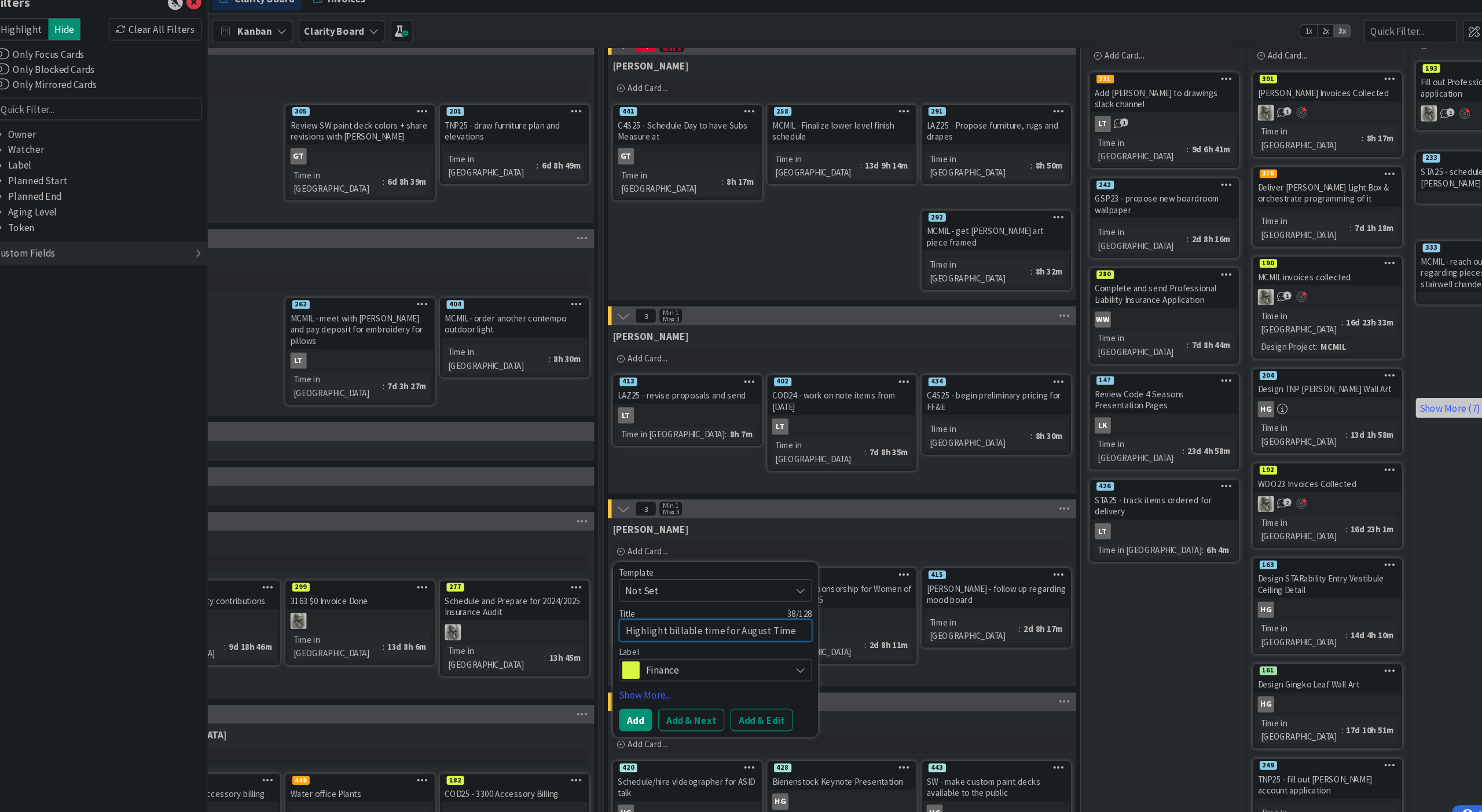
type textarea "Highlight billable time for August Time"
type textarea "x"
type textarea "Highlight billable time for August Time B"
type textarea "x"
type textarea "Highlight billable time for August Time Bi"
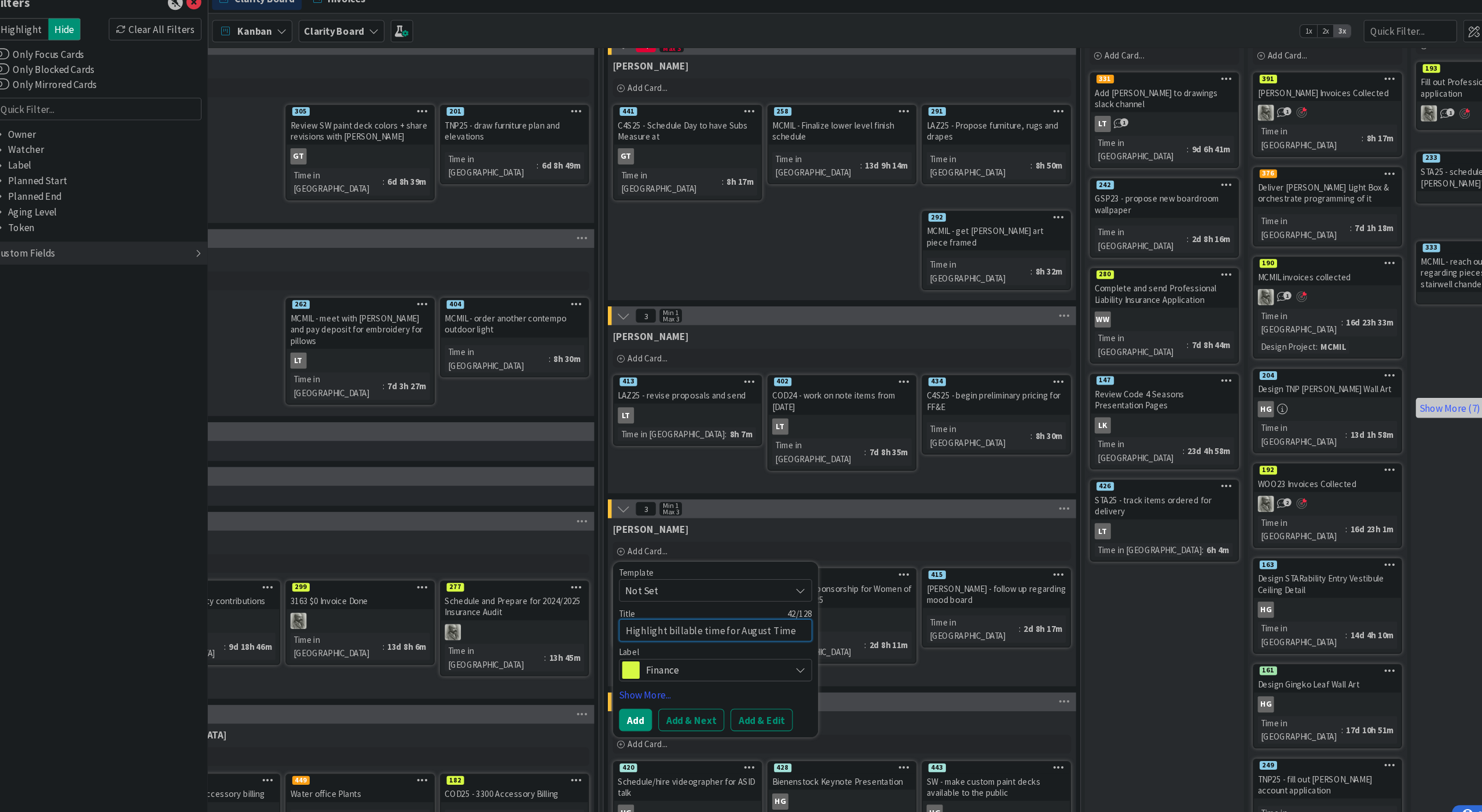
type textarea "x"
type textarea "Highlight billable time for August Time Bil"
type textarea "x"
type textarea "Highlight billable time for August Time Bill"
type textarea "x"
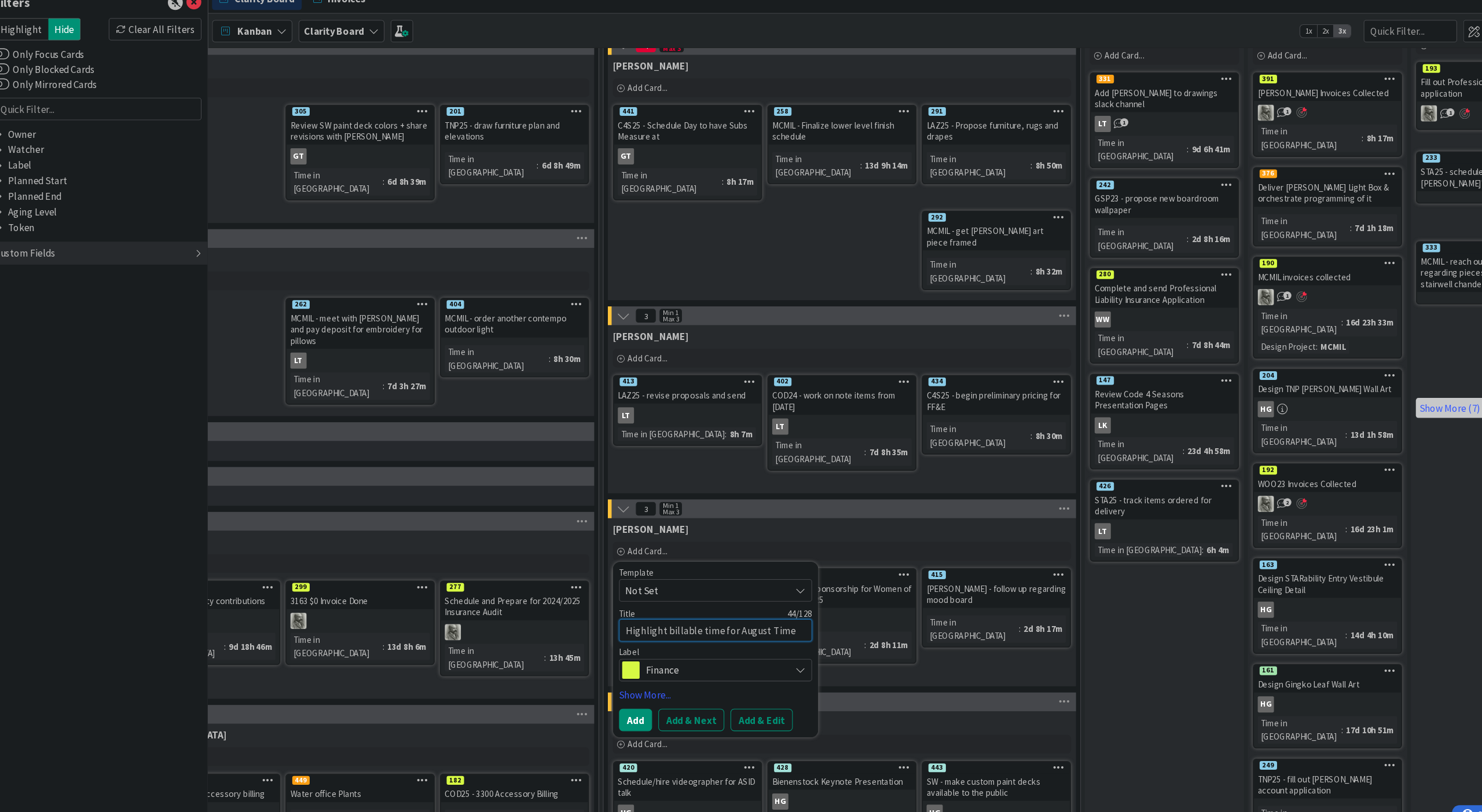
type textarea "Highlight billable time for August Time Billi"
type textarea "x"
type textarea "Highlight billable time for August Time Billin"
type textarea "x"
type textarea "Highlight billable time for August Time Billing"
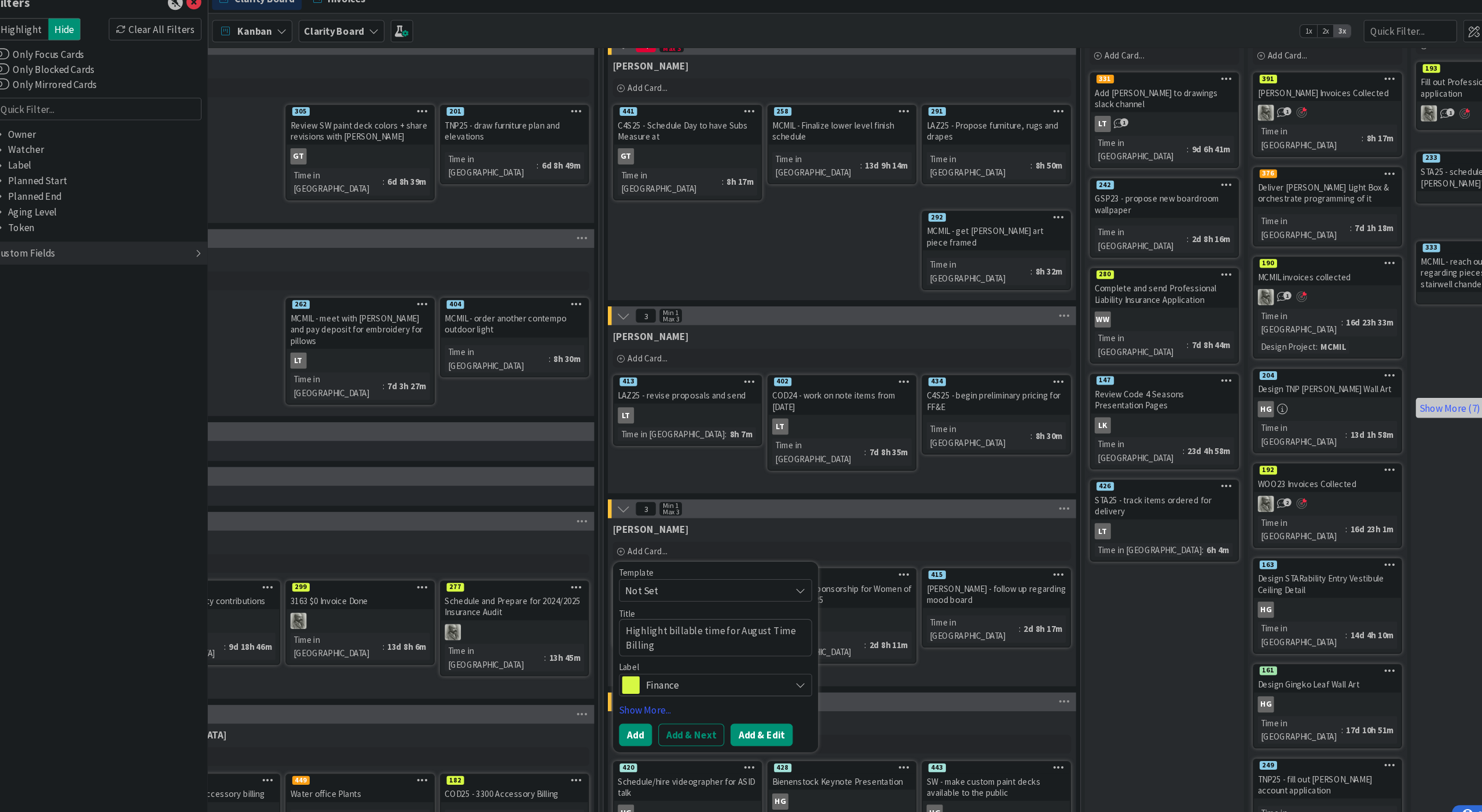
click at [723, 688] on button "Add & Edit" at bounding box center [752, 698] width 58 height 21
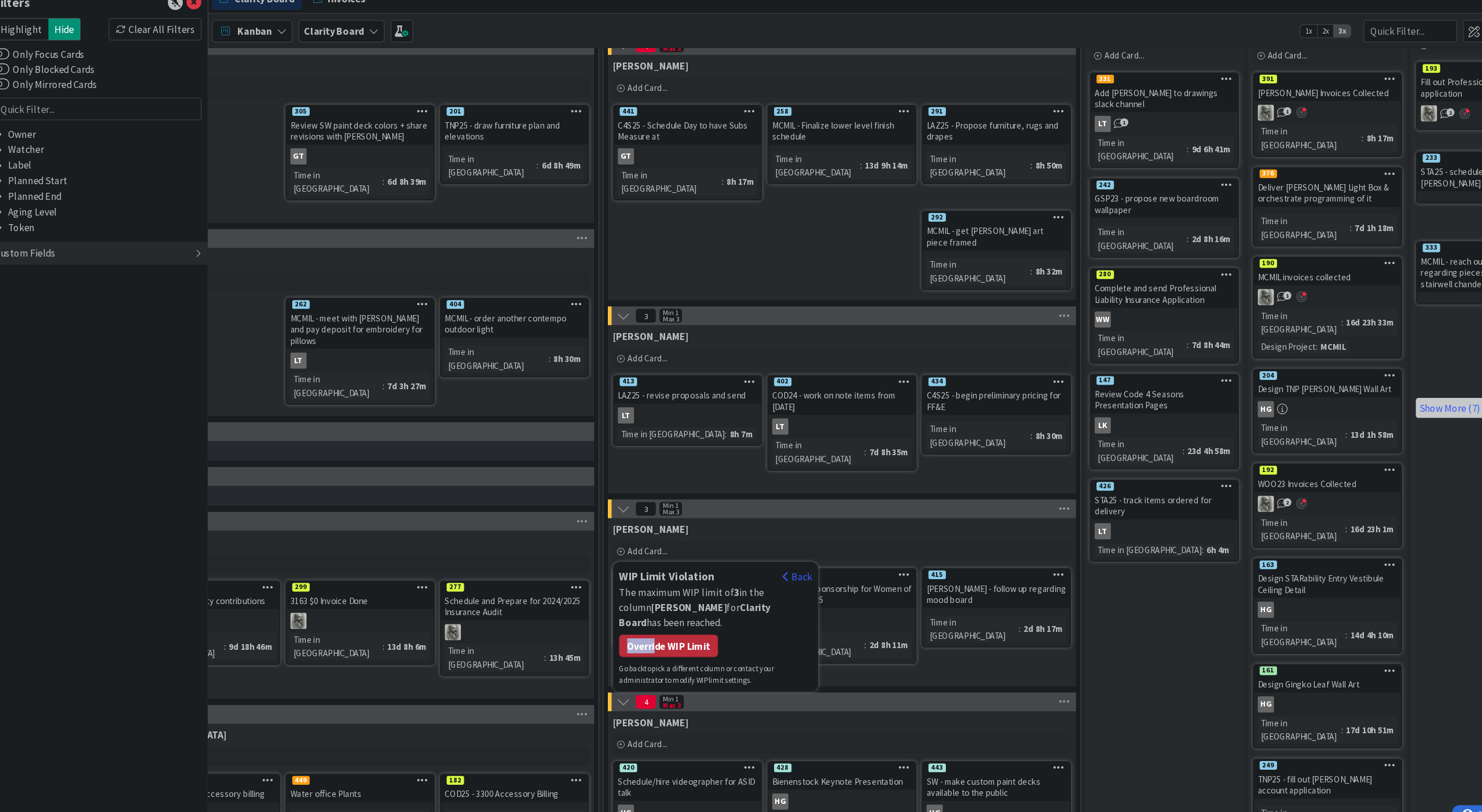
click at [619, 605] on div "Override WIP Limit" at bounding box center [665, 615] width 92 height 21
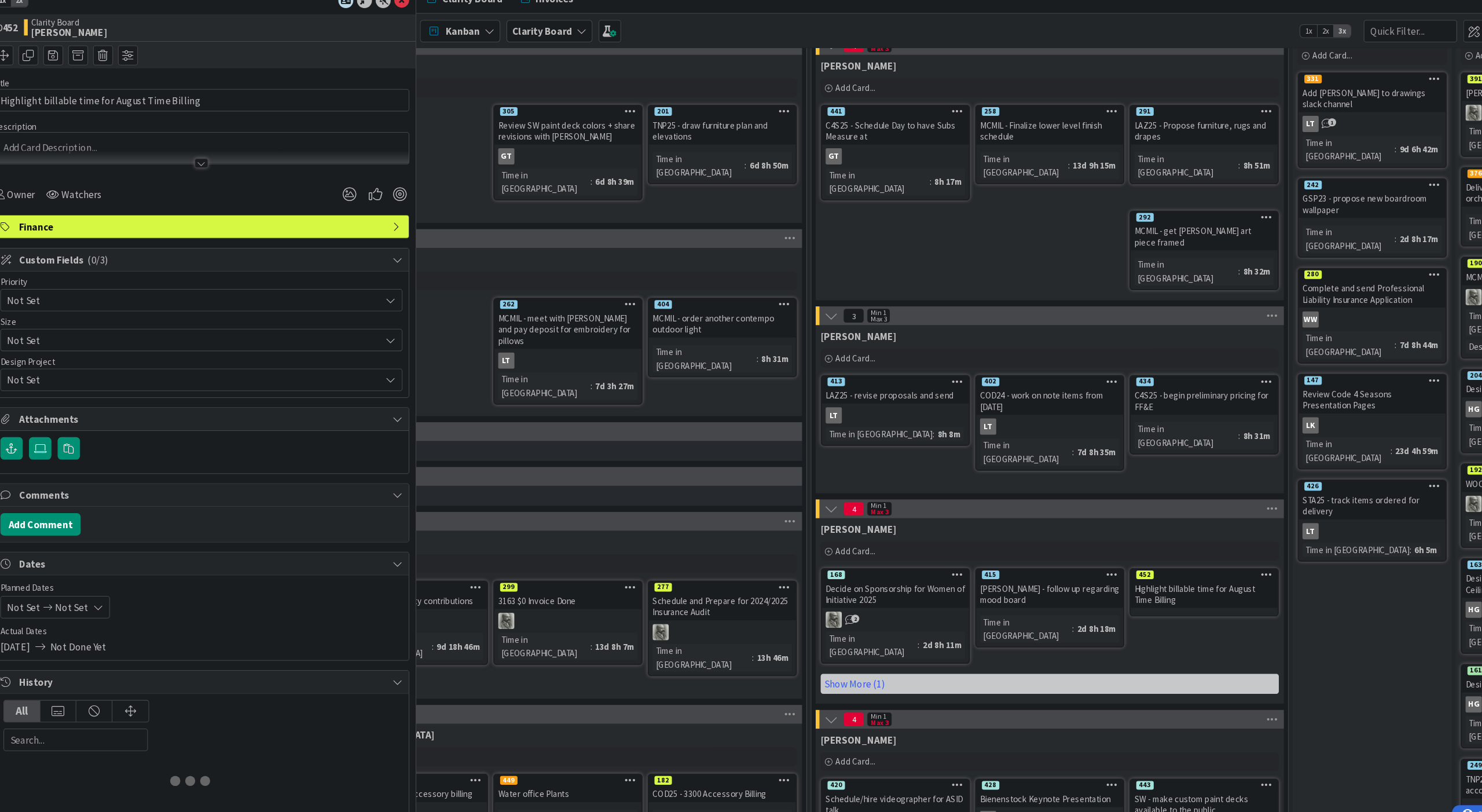
type textarea "x"
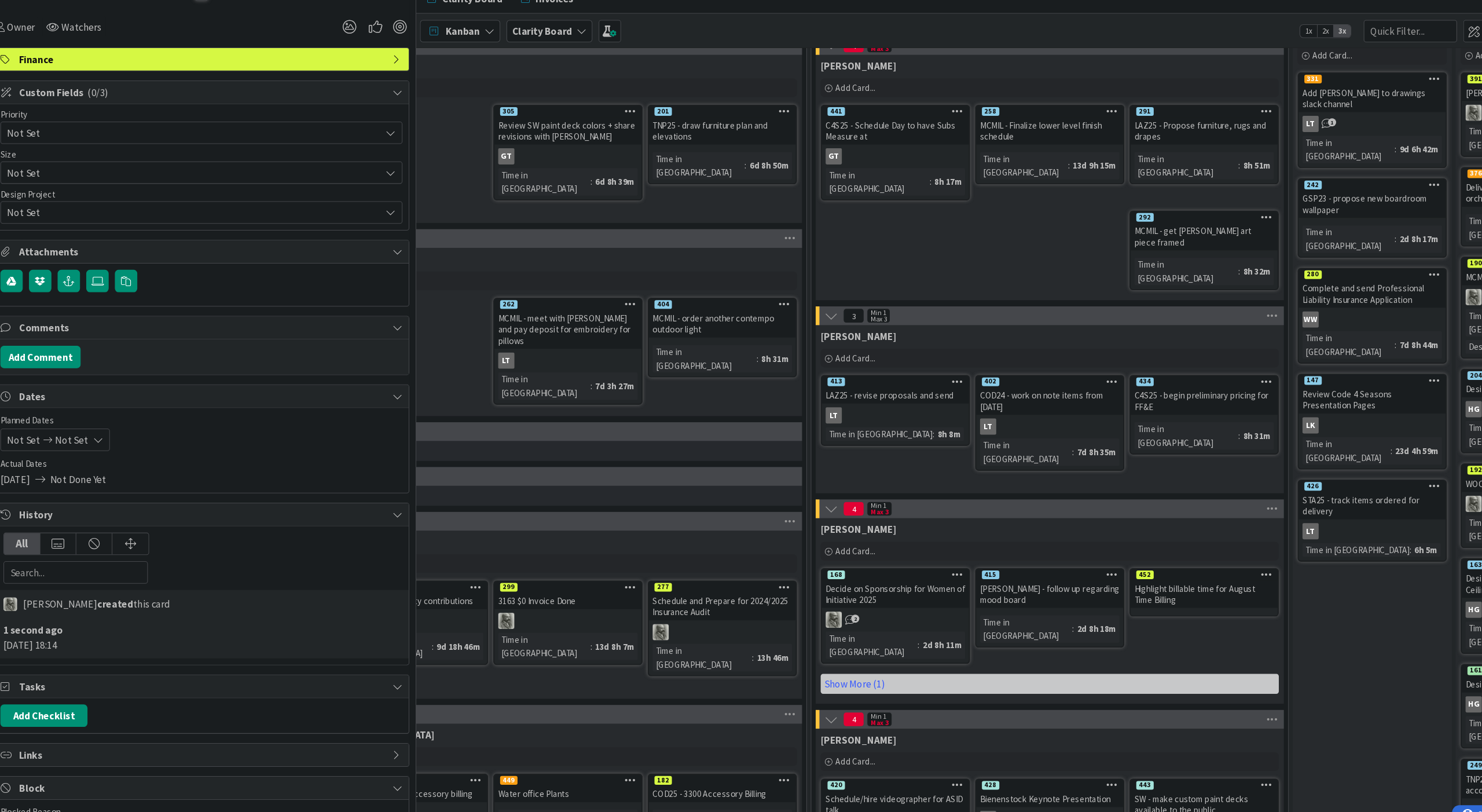
scroll to position [159, 0]
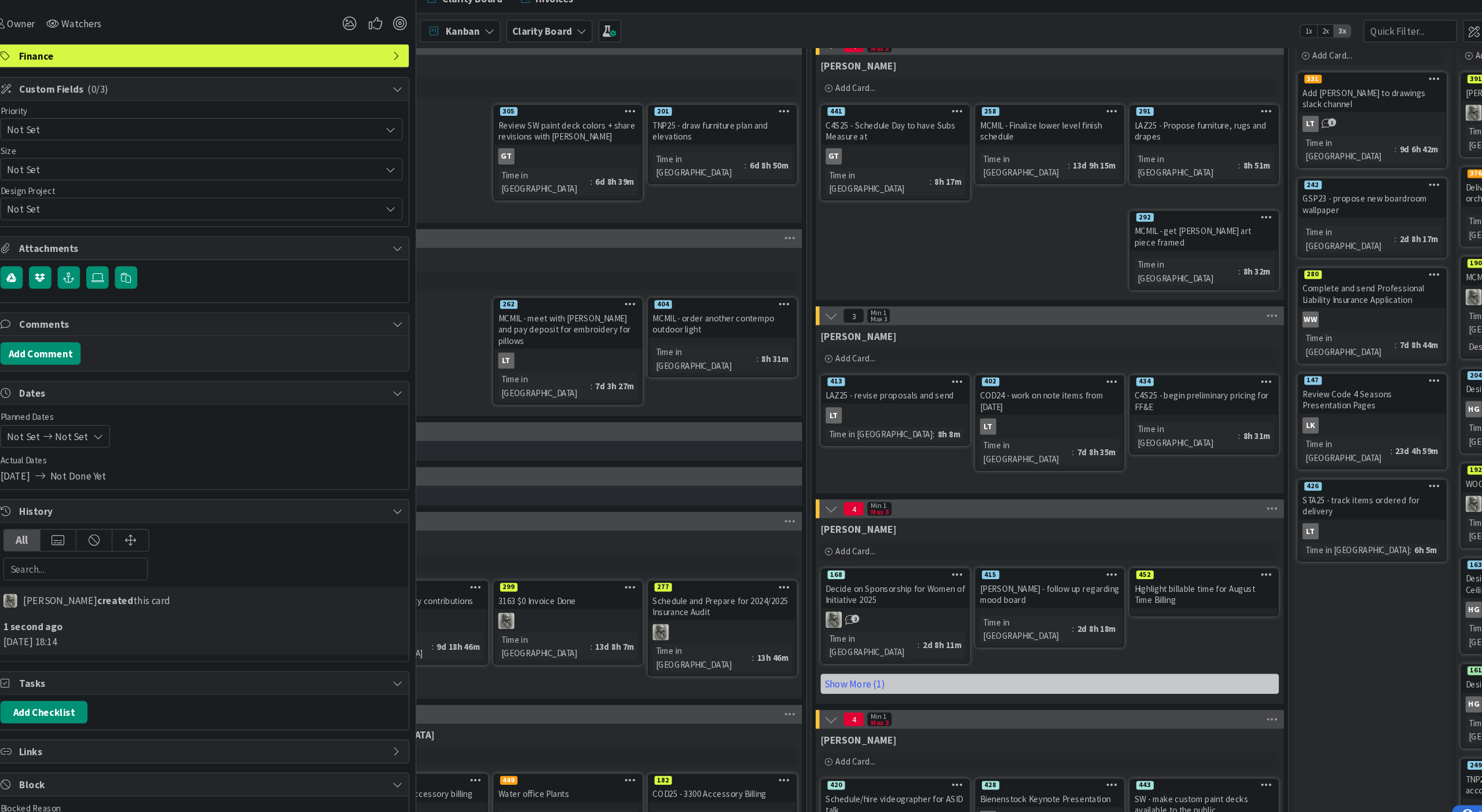
click at [95, 414] on span "Not Set" at bounding box center [110, 421] width 31 height 14
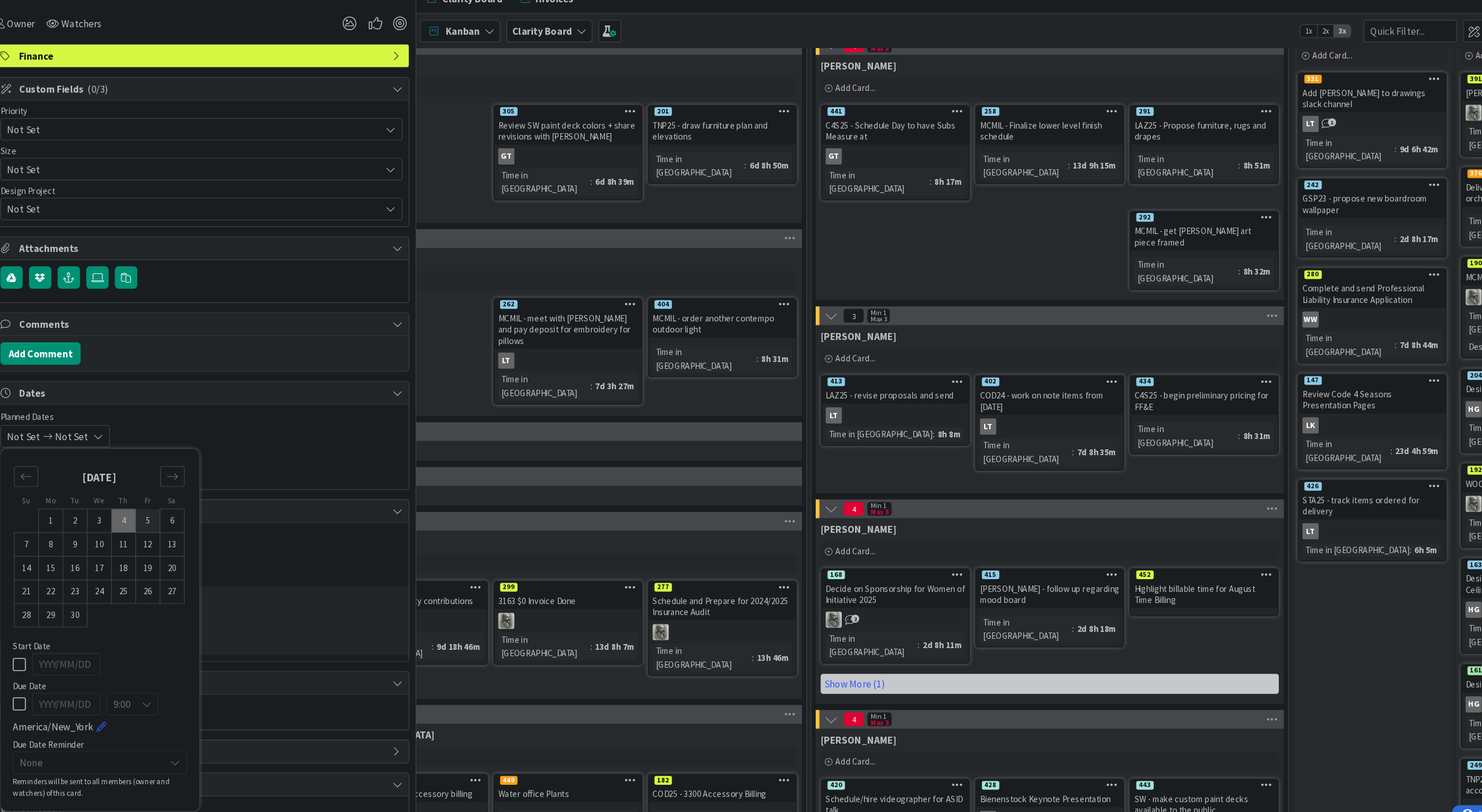
click at [170, 489] on td "5" at bounding box center [181, 500] width 22 height 22
type input "[DATE]"
type textarea "x"
click at [170, 489] on td "5" at bounding box center [181, 500] width 22 height 22
type input "[DATE]"
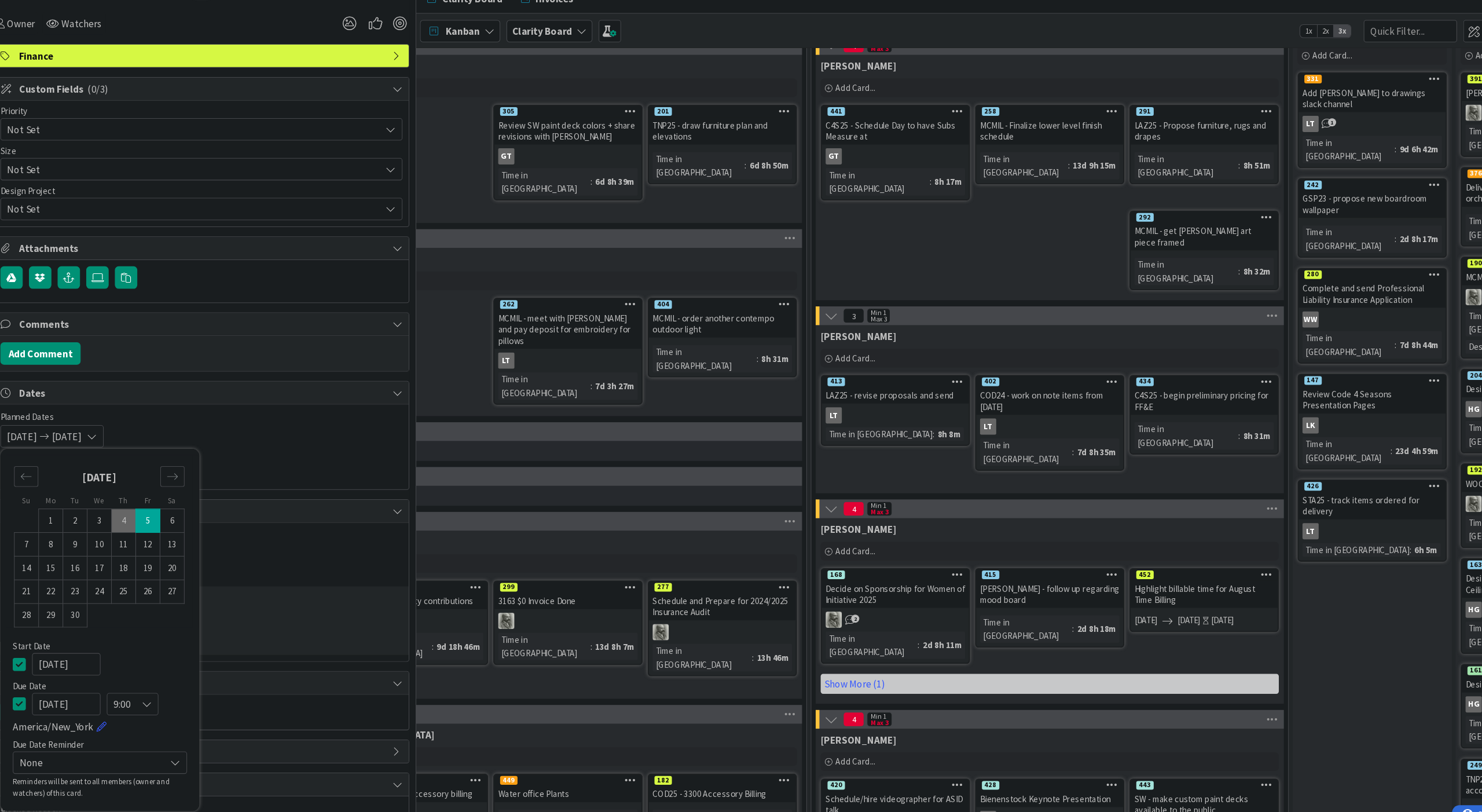
type textarea "x"
click at [125, 489] on td "3" at bounding box center [135, 500] width 22 height 22
type input "[DATE]"
click at [63, 716] on span "None" at bounding box center [127, 725] width 130 height 17
click at [77, 585] on span "30 Minutes Before" at bounding box center [144, 593] width 133 height 17
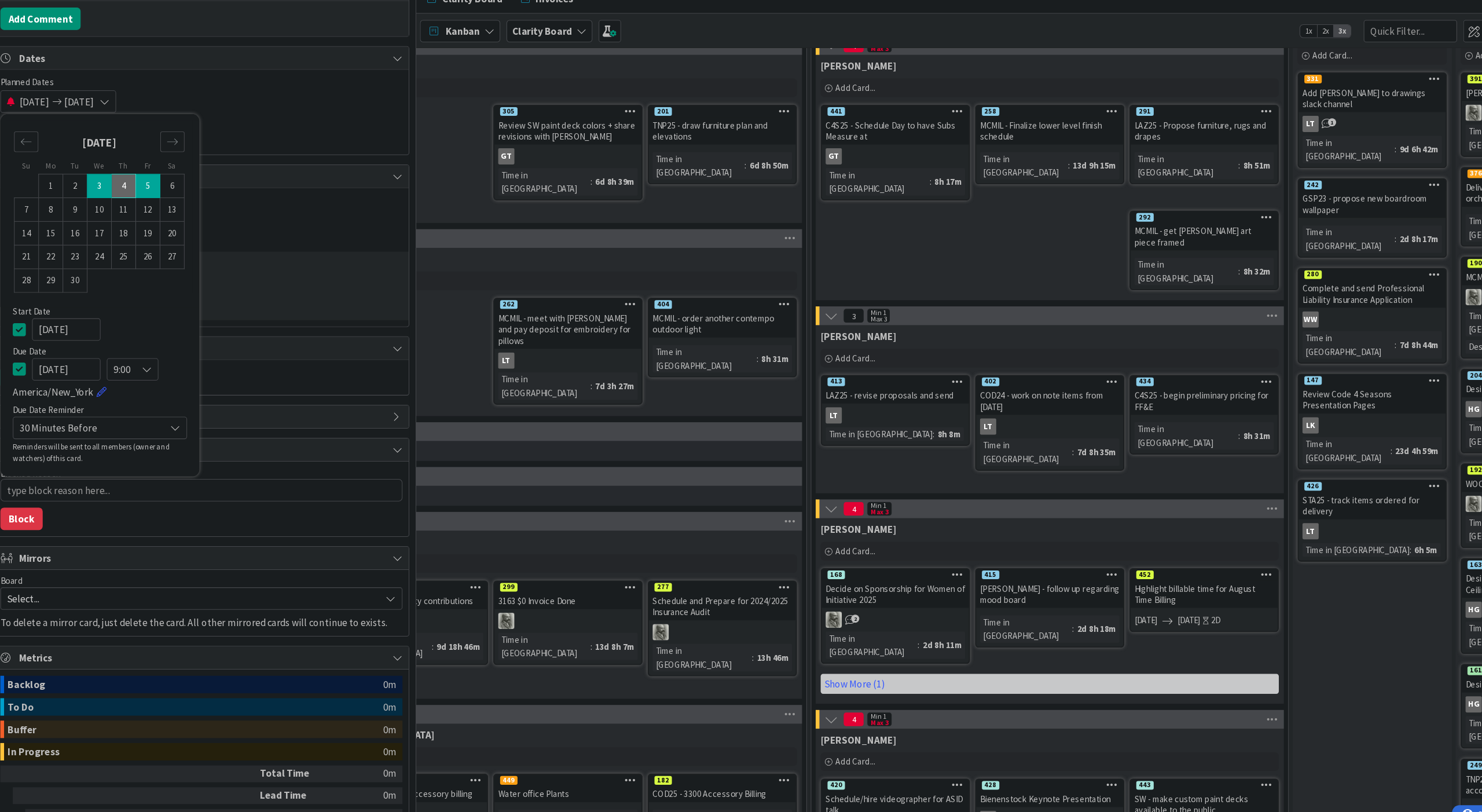
scroll to position [478, 0]
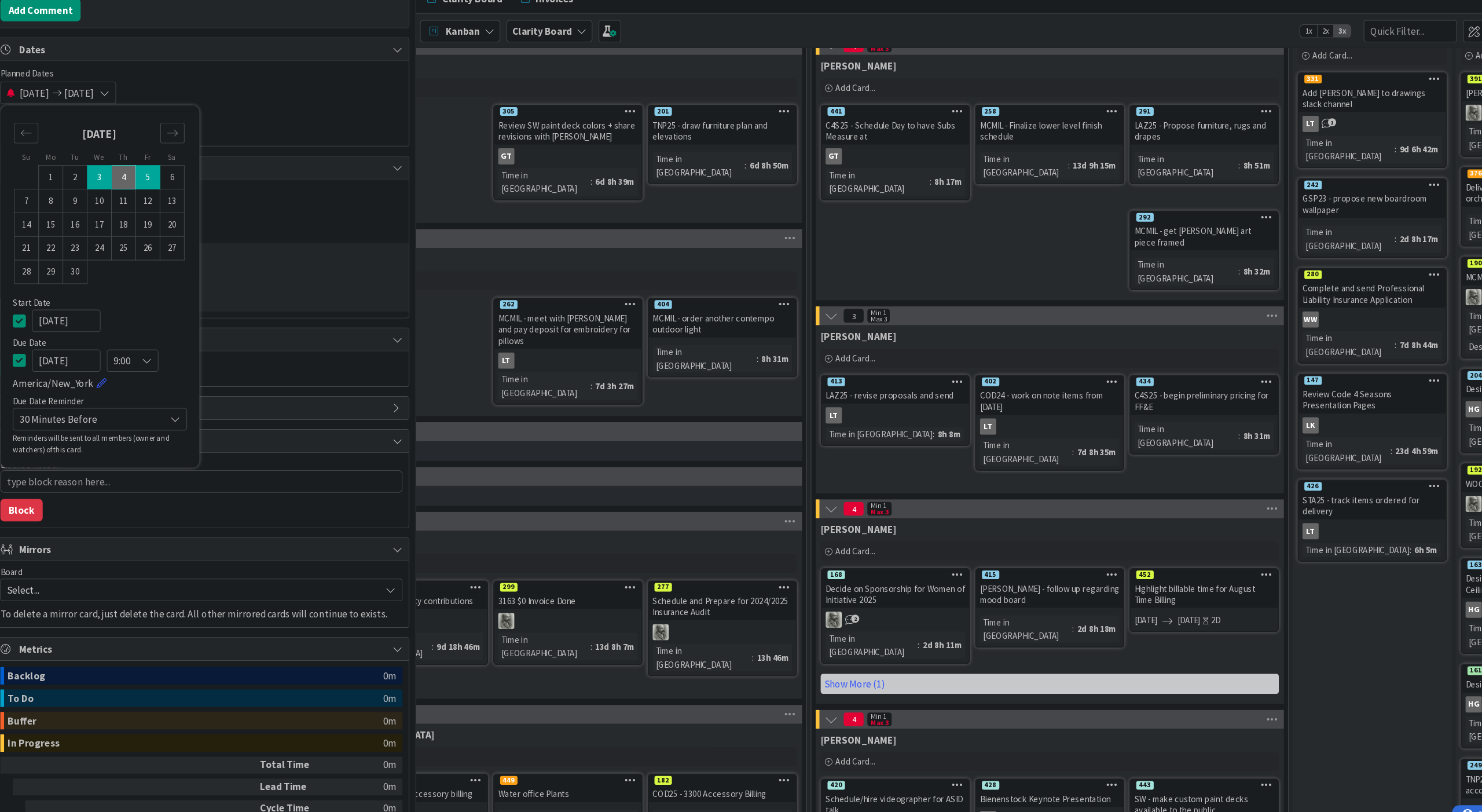
click at [138, 471] on div "Blocked Reason 0 / 256 Block" at bounding box center [231, 471] width 386 height 70
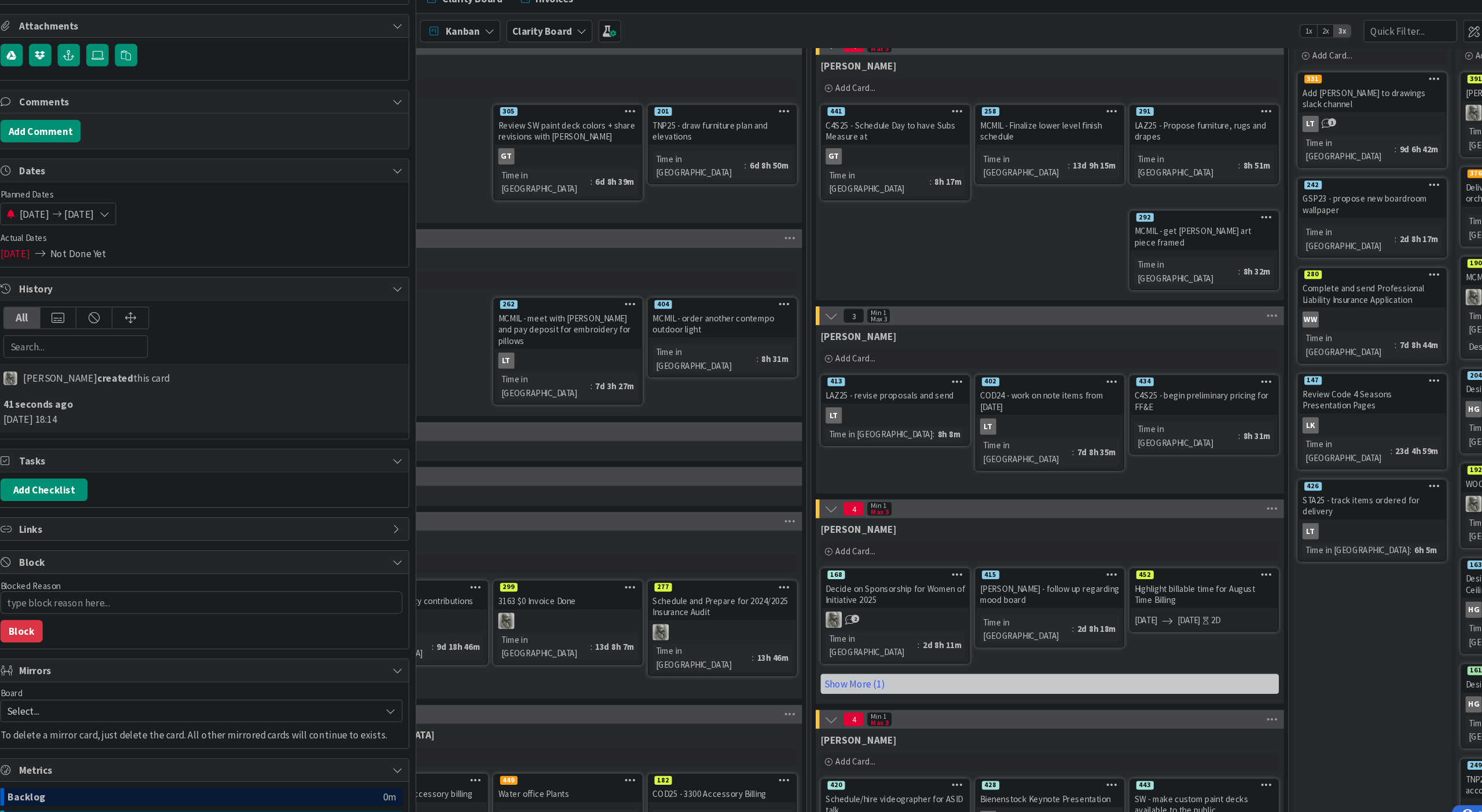
scroll to position [357, 0]
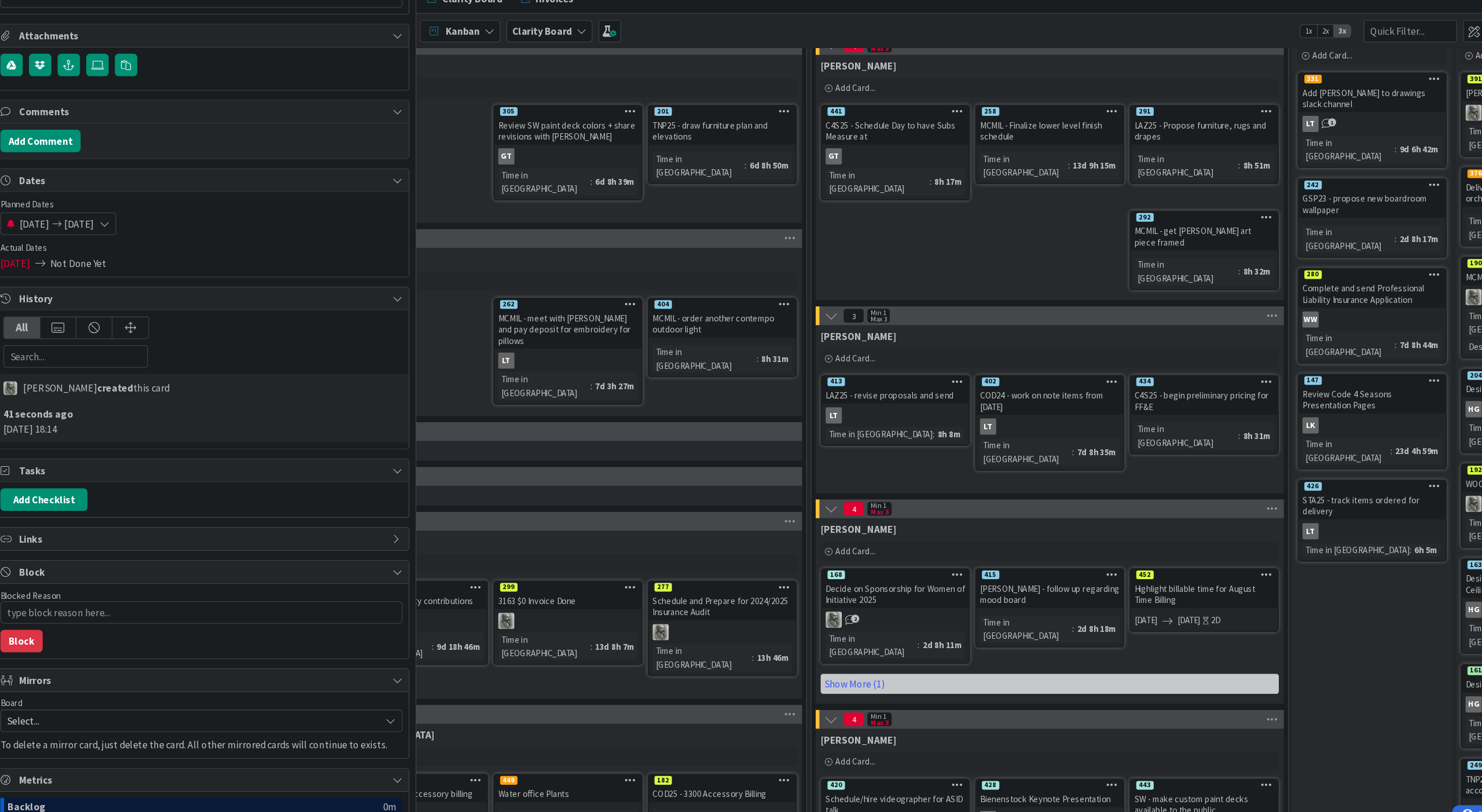
click at [44, 253] on span "[DATE]" at bounding box center [57, 259] width 27 height 14
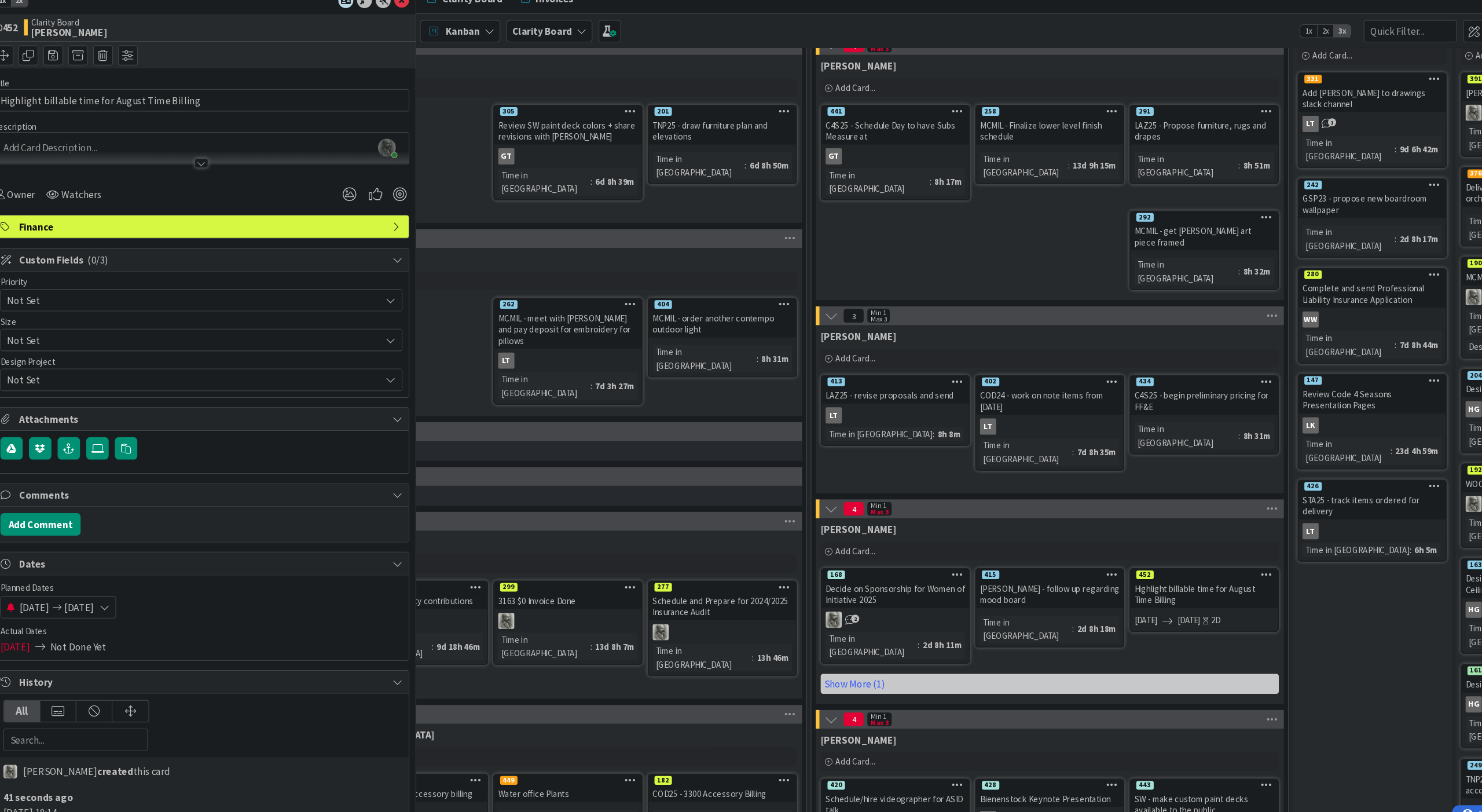
scroll to position [0, 0]
click at [51, 189] on span "Owner" at bounding box center [63, 195] width 26 height 14
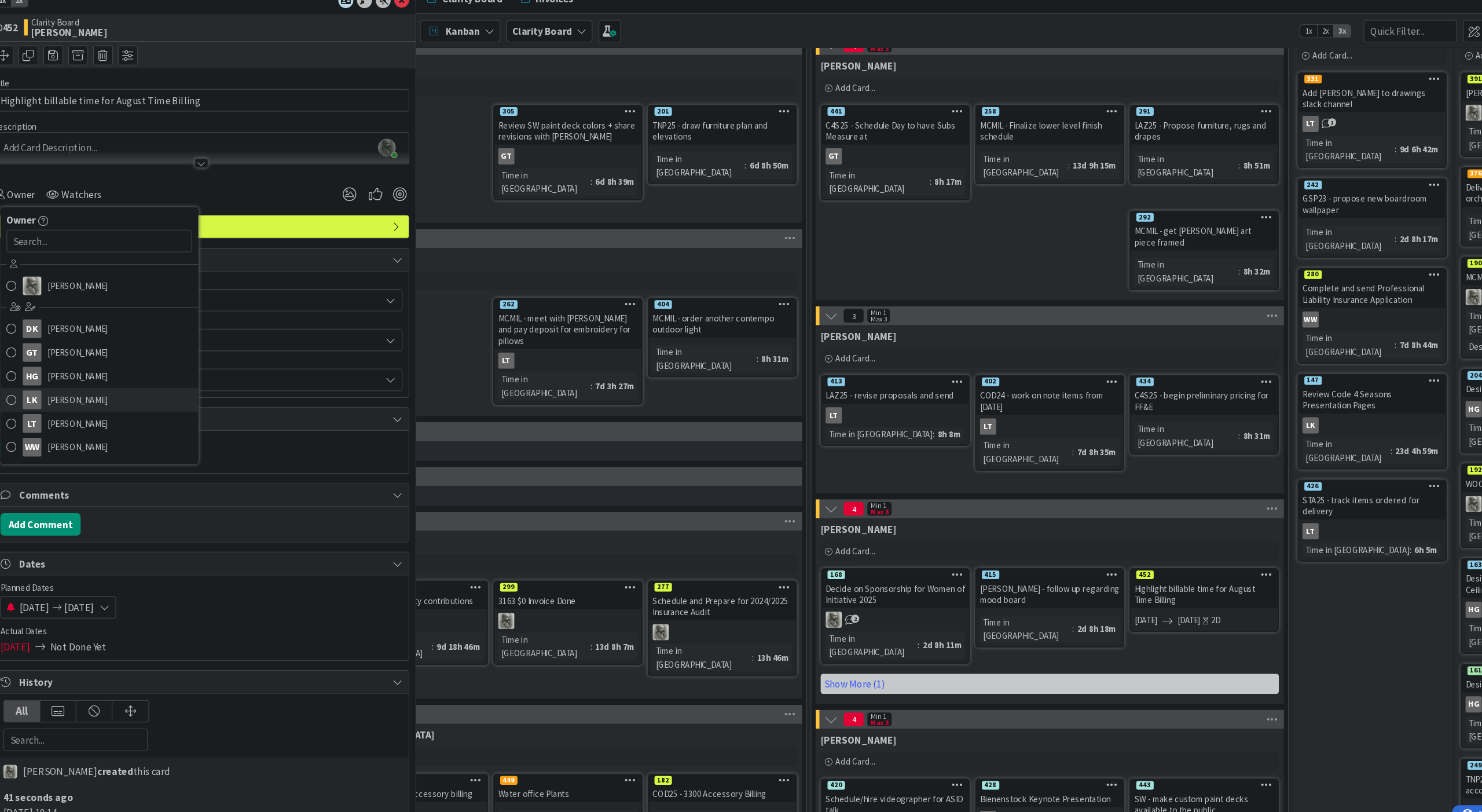
click at [88, 378] on span "[PERSON_NAME]" at bounding box center [116, 386] width 57 height 17
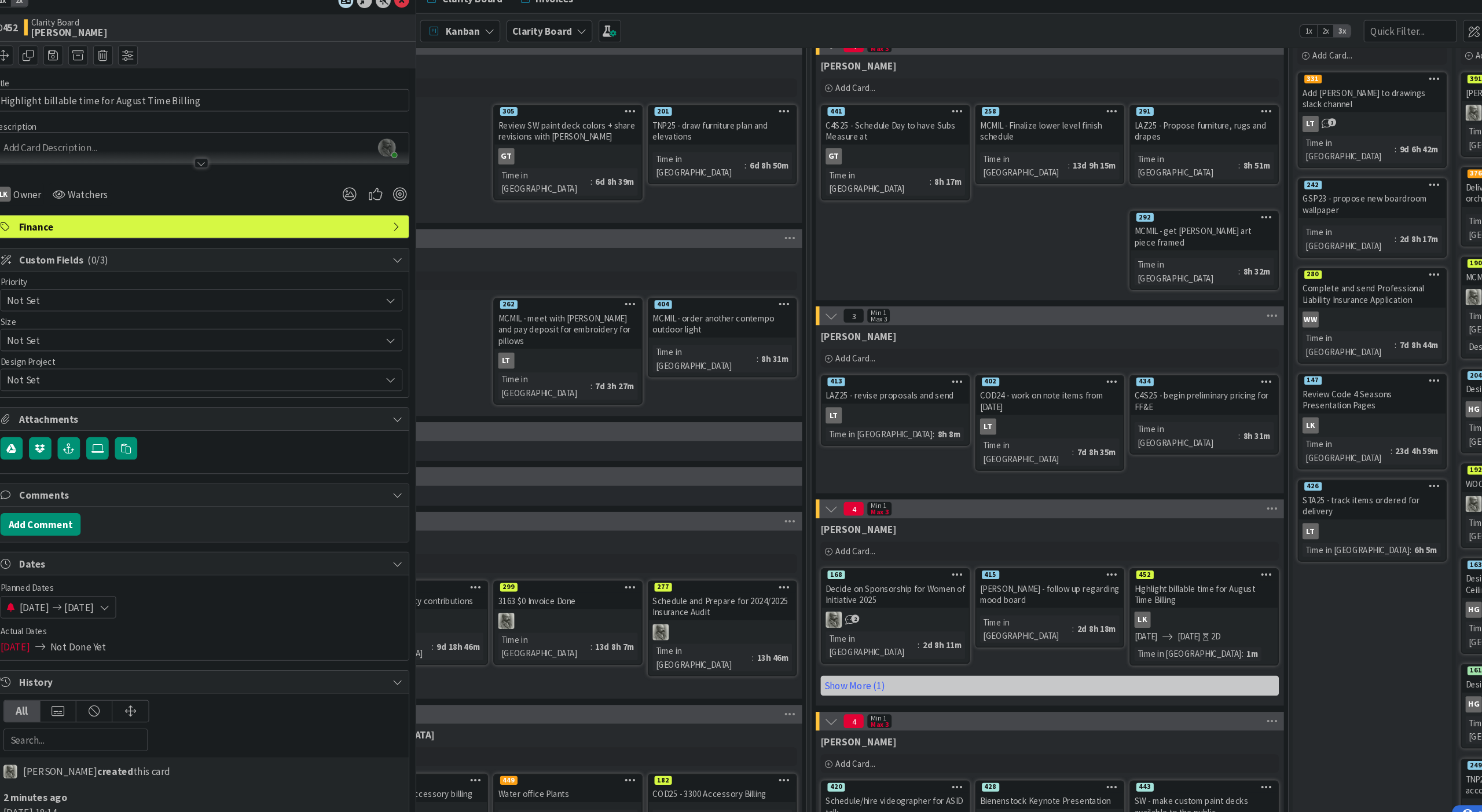
click at [144, 286] on span "Not Set" at bounding box center [221, 294] width 342 height 17
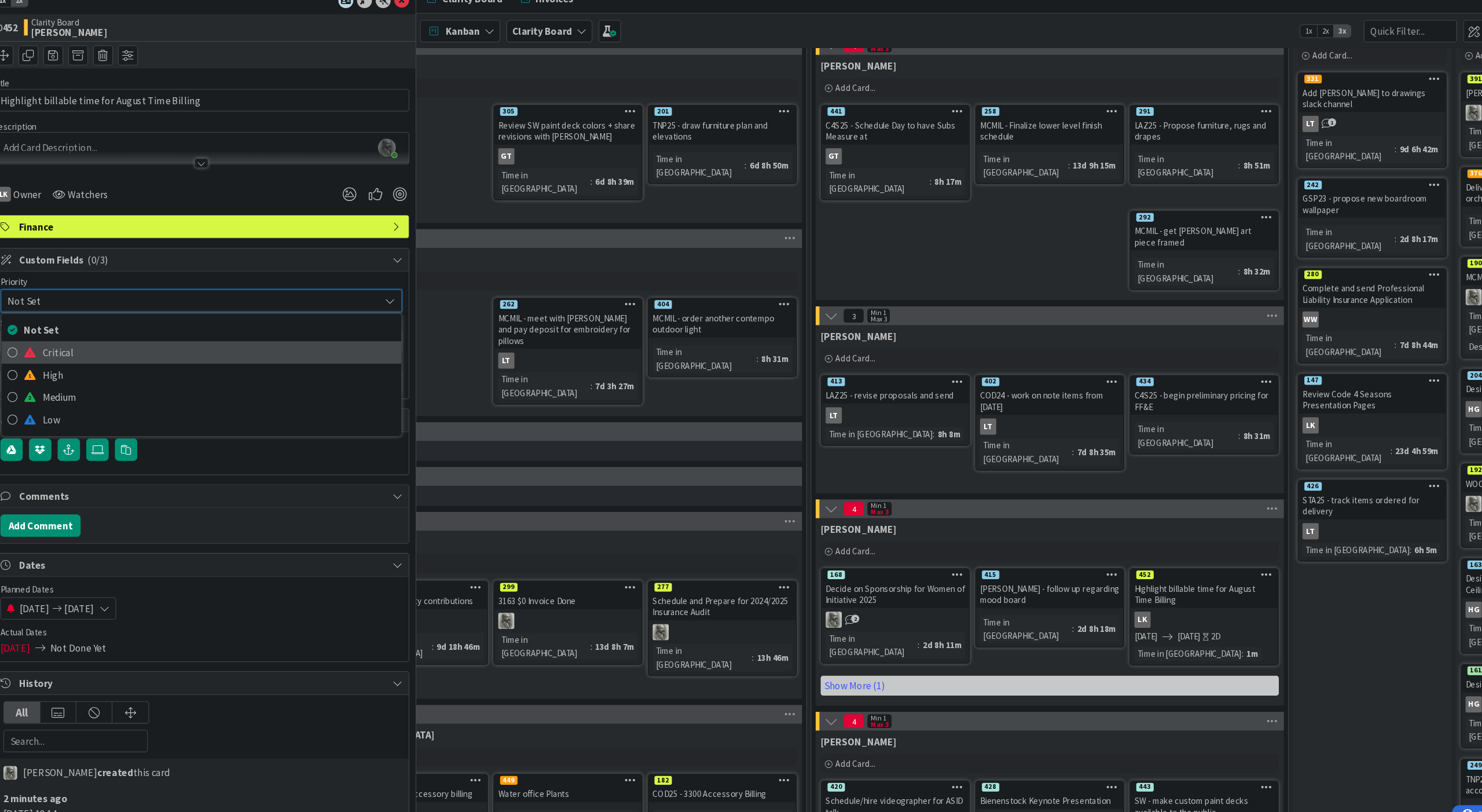
click at [83, 334] on span "Critical" at bounding box center [247, 342] width 327 height 17
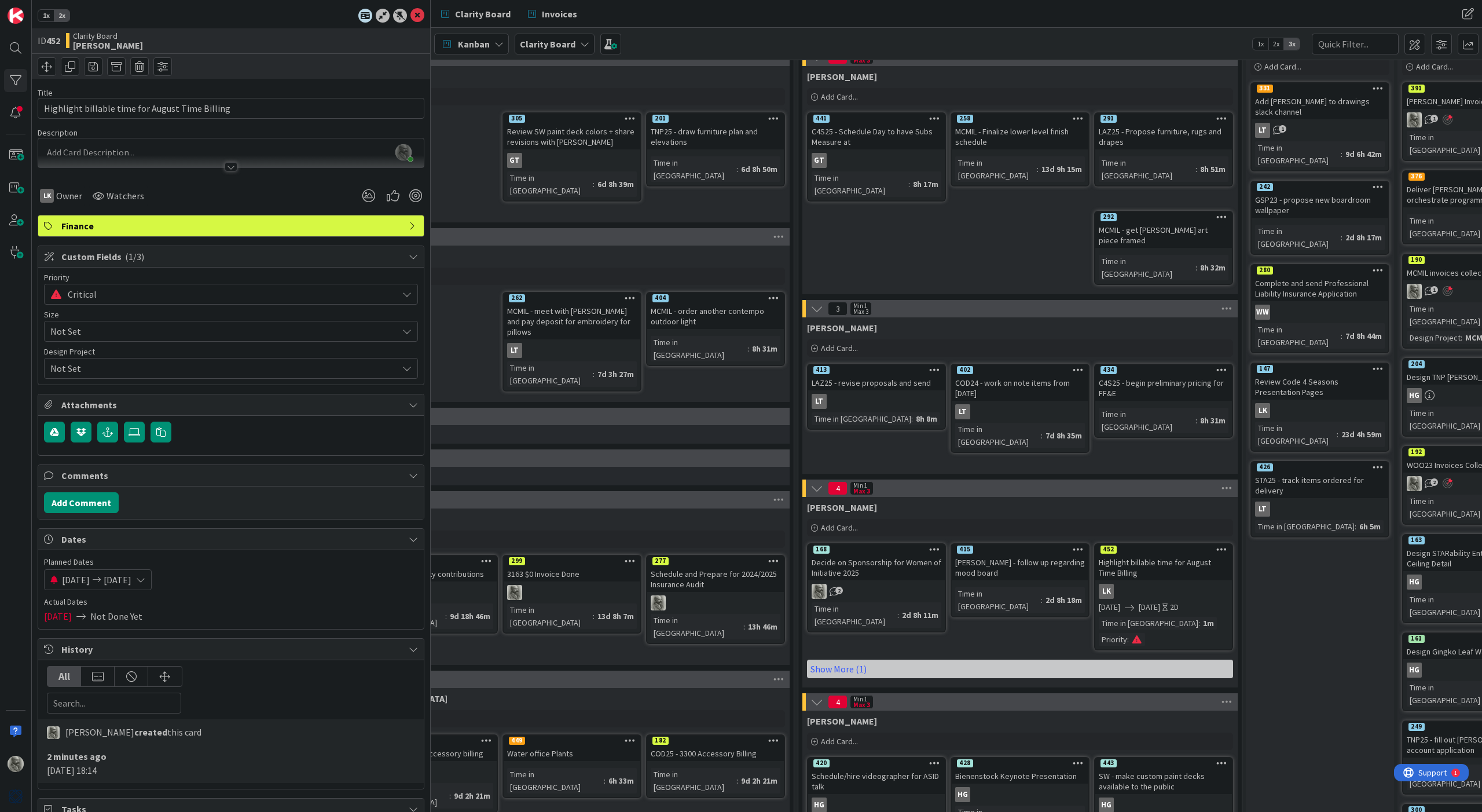
type textarea "x"
click at [224, 110] on input "Highlight billable time for August Time Billing" at bounding box center [230, 108] width 387 height 21
type input "Highlight billable time for August Time Billing and"
type textarea "x"
type input "Highlight billable time for August Time Billing and s"
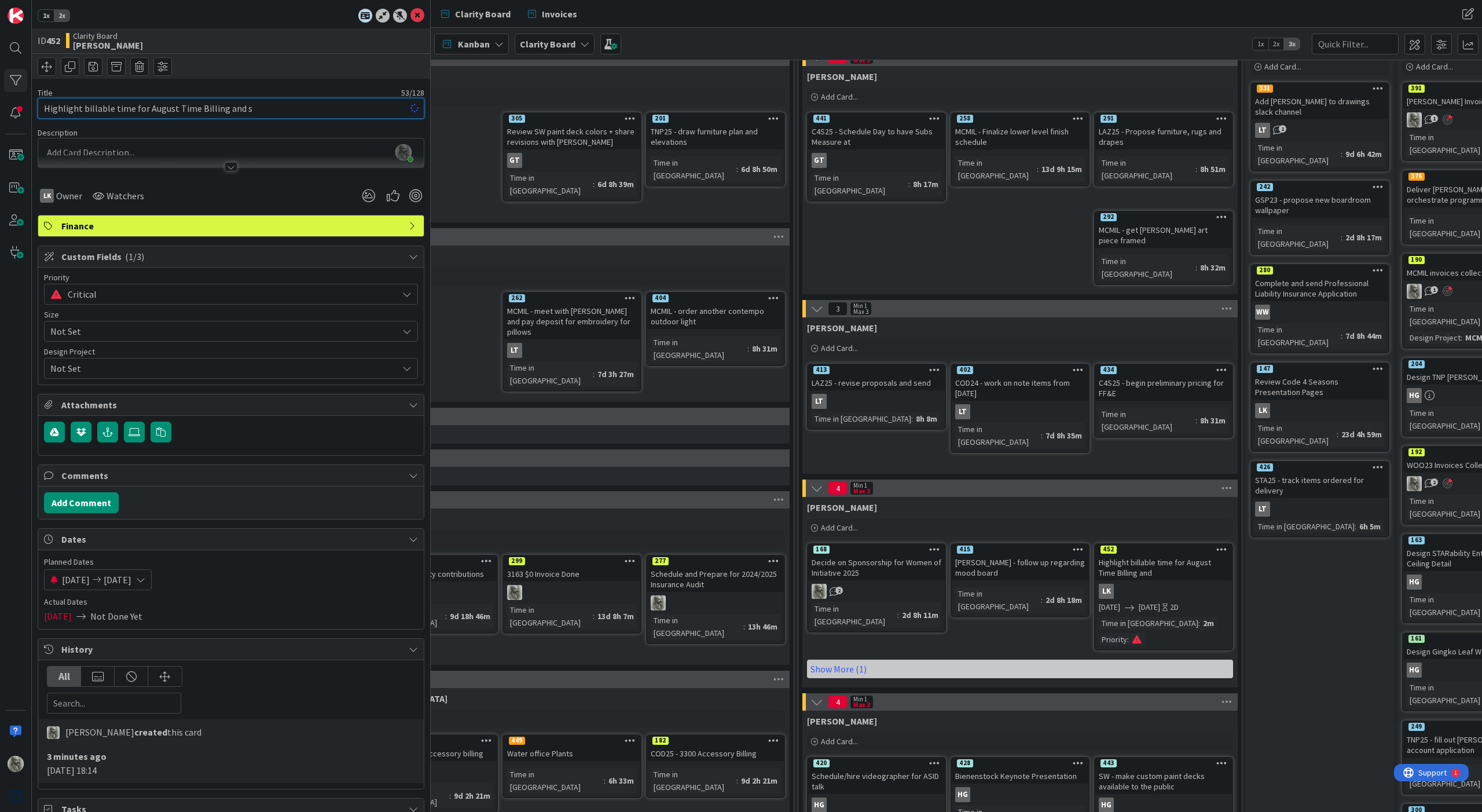
type textarea "x"
type input "Highlight billable time for August Time Billing and send to [PERSON_NAME]"
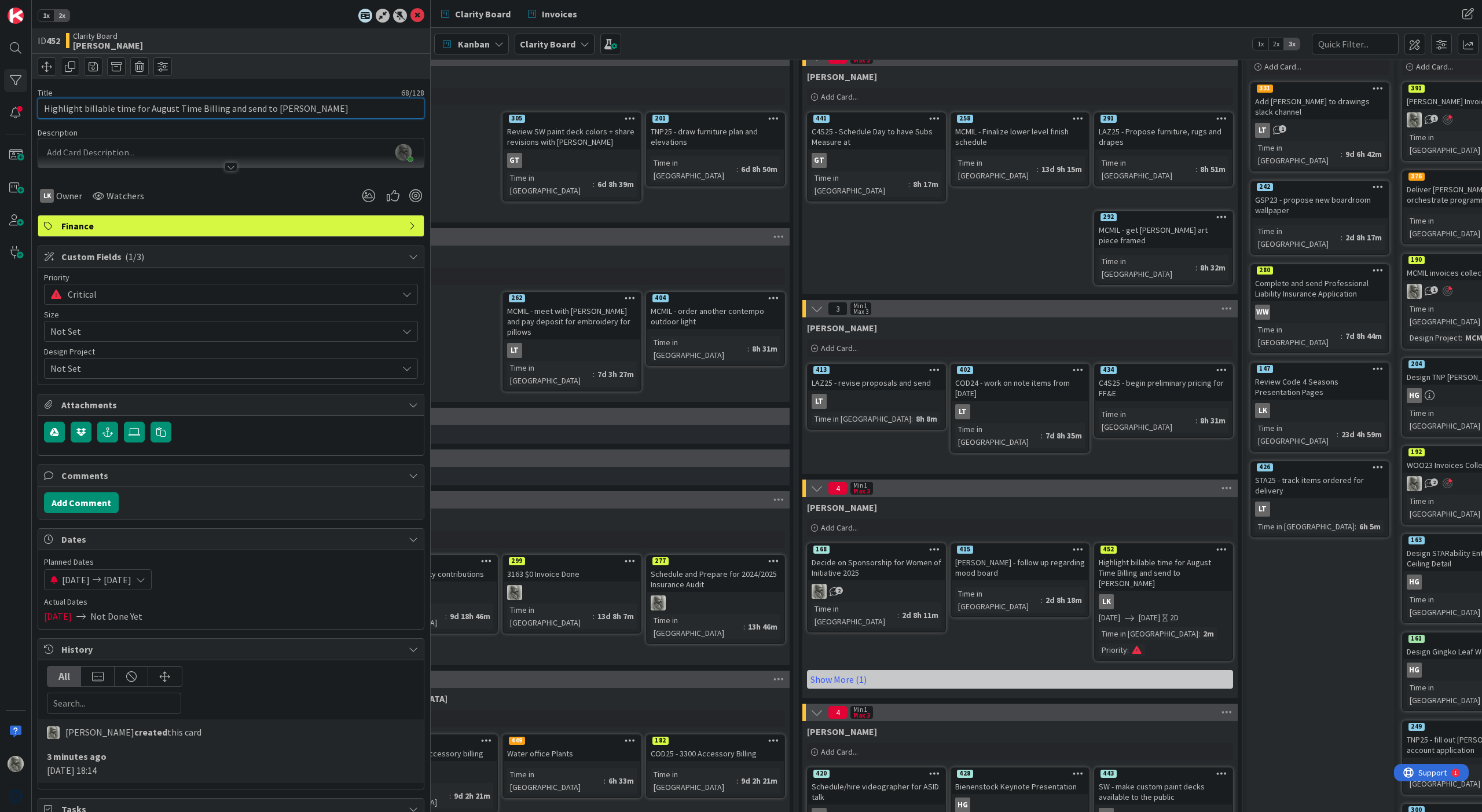
type textarea "x"
type input "Highlight billable time for August Time Billing and send to [PERSON_NAME]"
click at [1220, 544] on icon at bounding box center [1222, 549] width 11 height 8
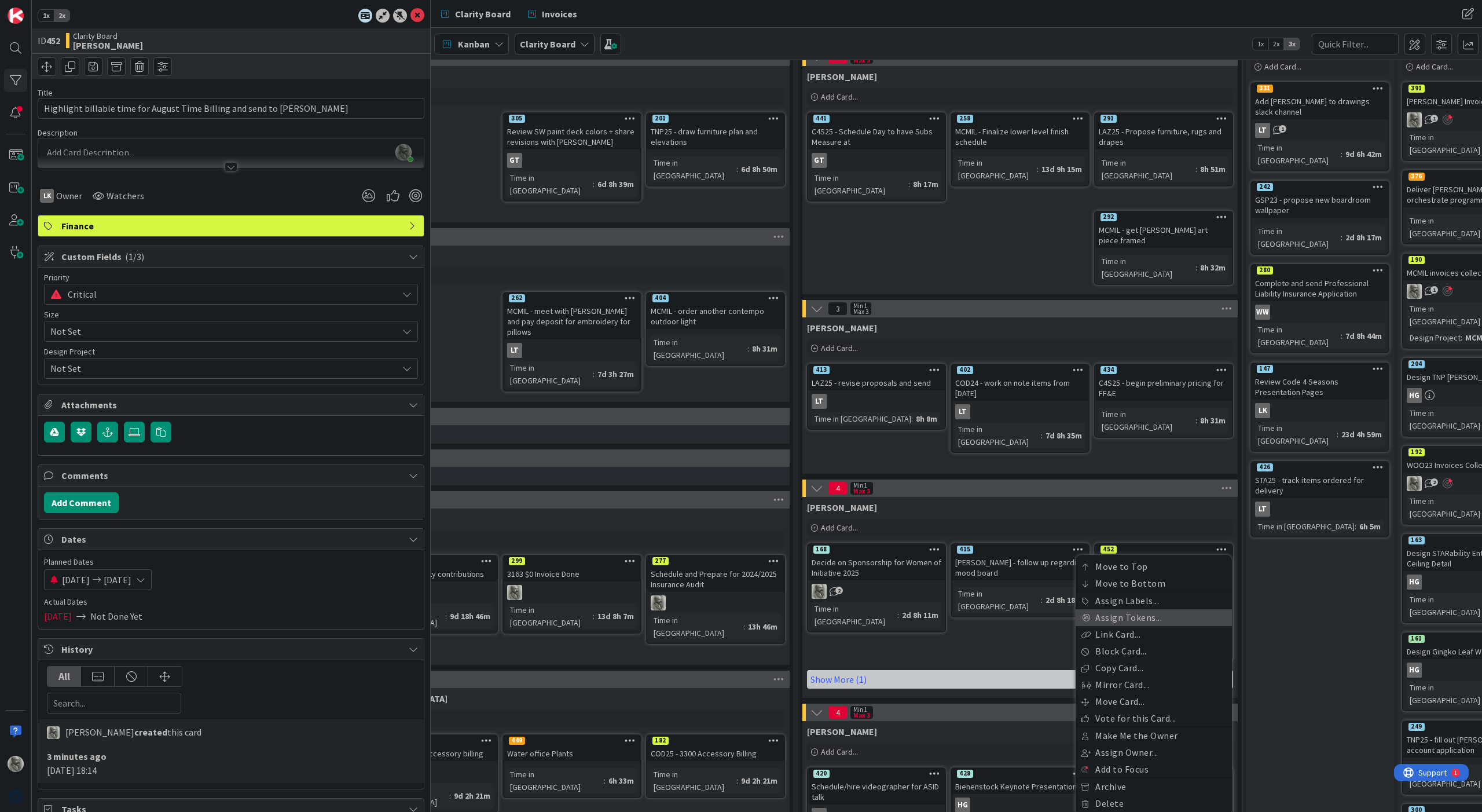
click at [1144, 609] on link "Assign Tokens..." at bounding box center [1154, 618] width 156 height 17
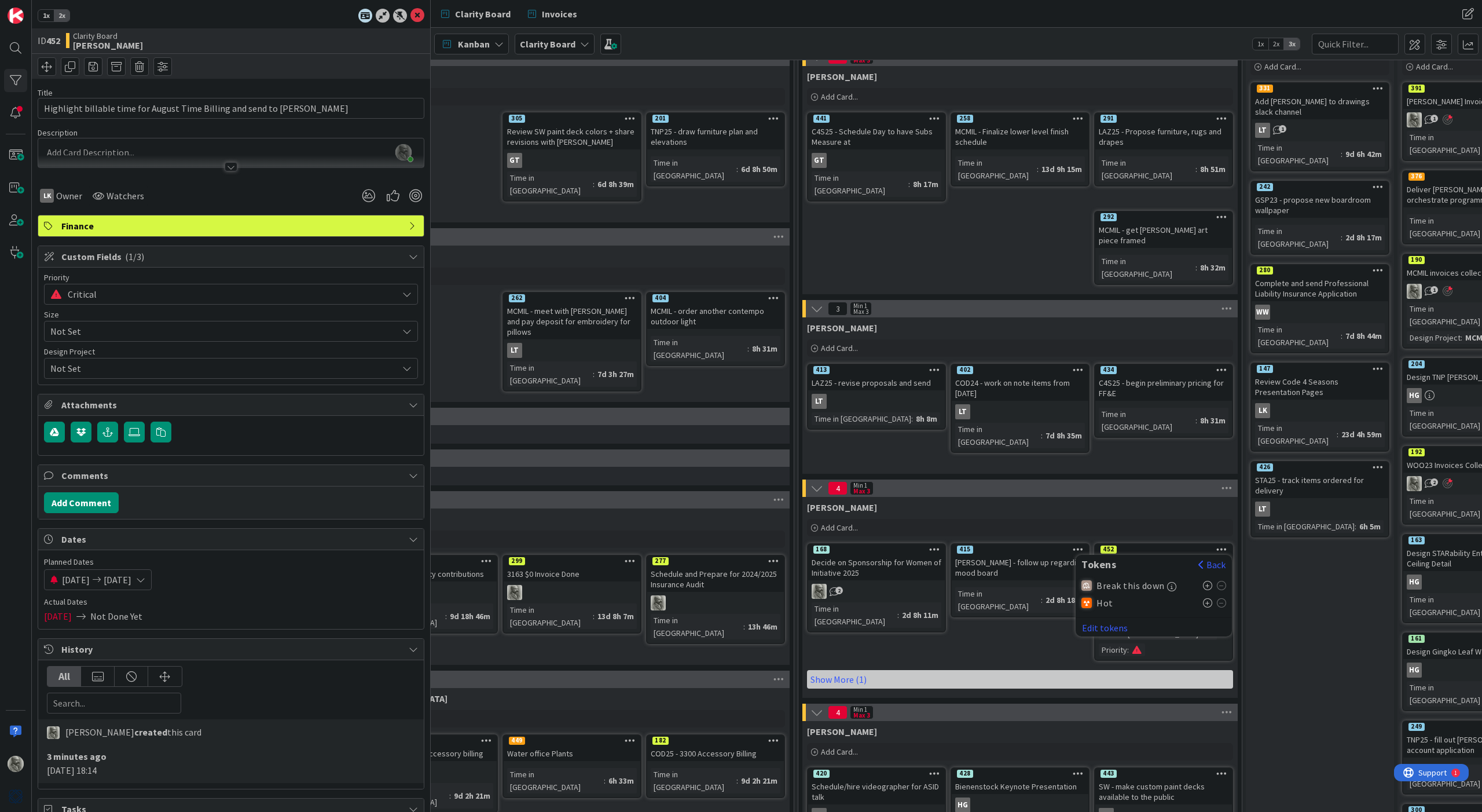
click at [1208, 598] on icon at bounding box center [1209, 603] width 10 height 9
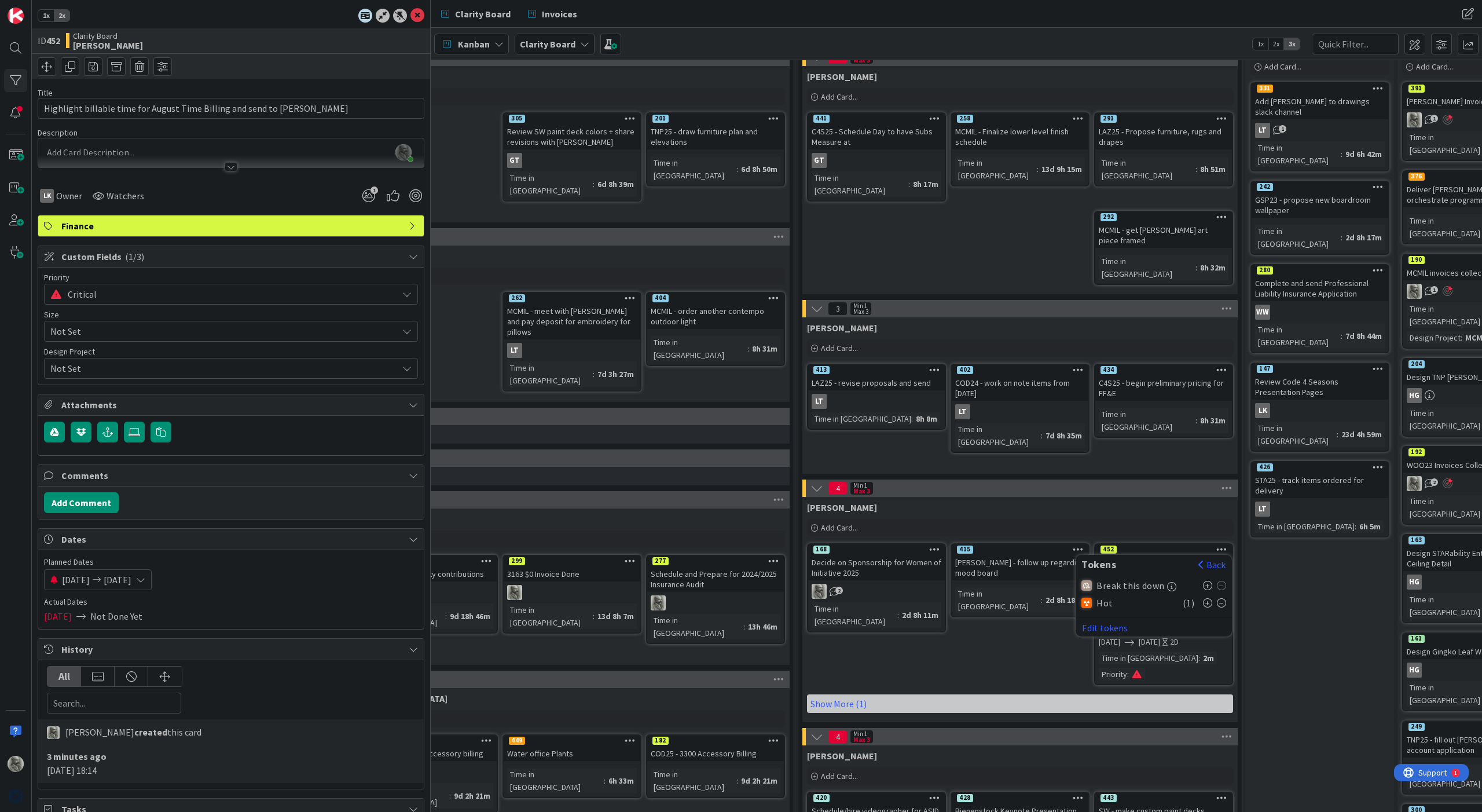
click at [1176, 501] on div "[PERSON_NAME]" at bounding box center [1020, 507] width 426 height 12
click at [1163, 559] on icon at bounding box center [1164, 568] width 20 height 18
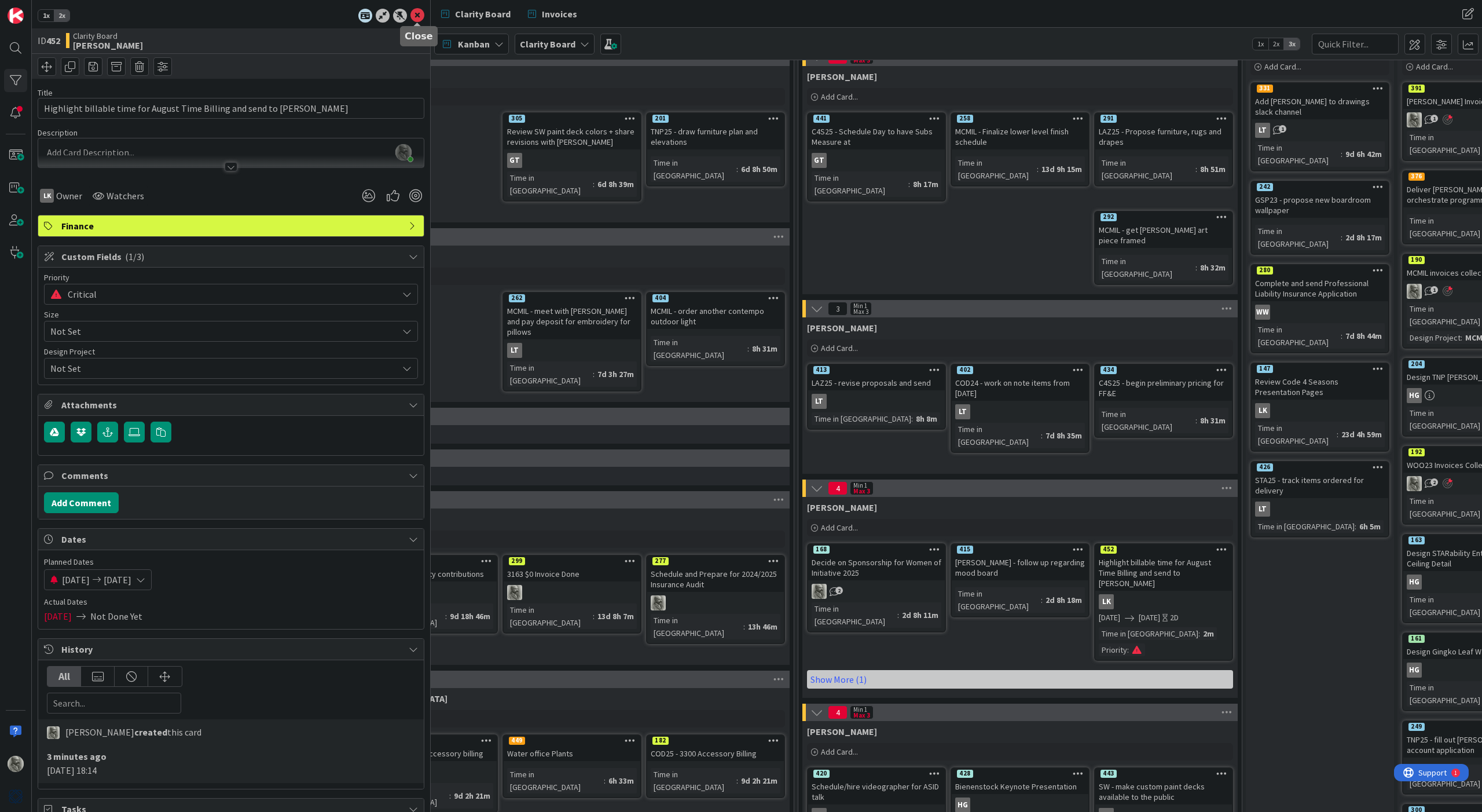
click at [417, 11] on icon at bounding box center [417, 15] width 14 height 14
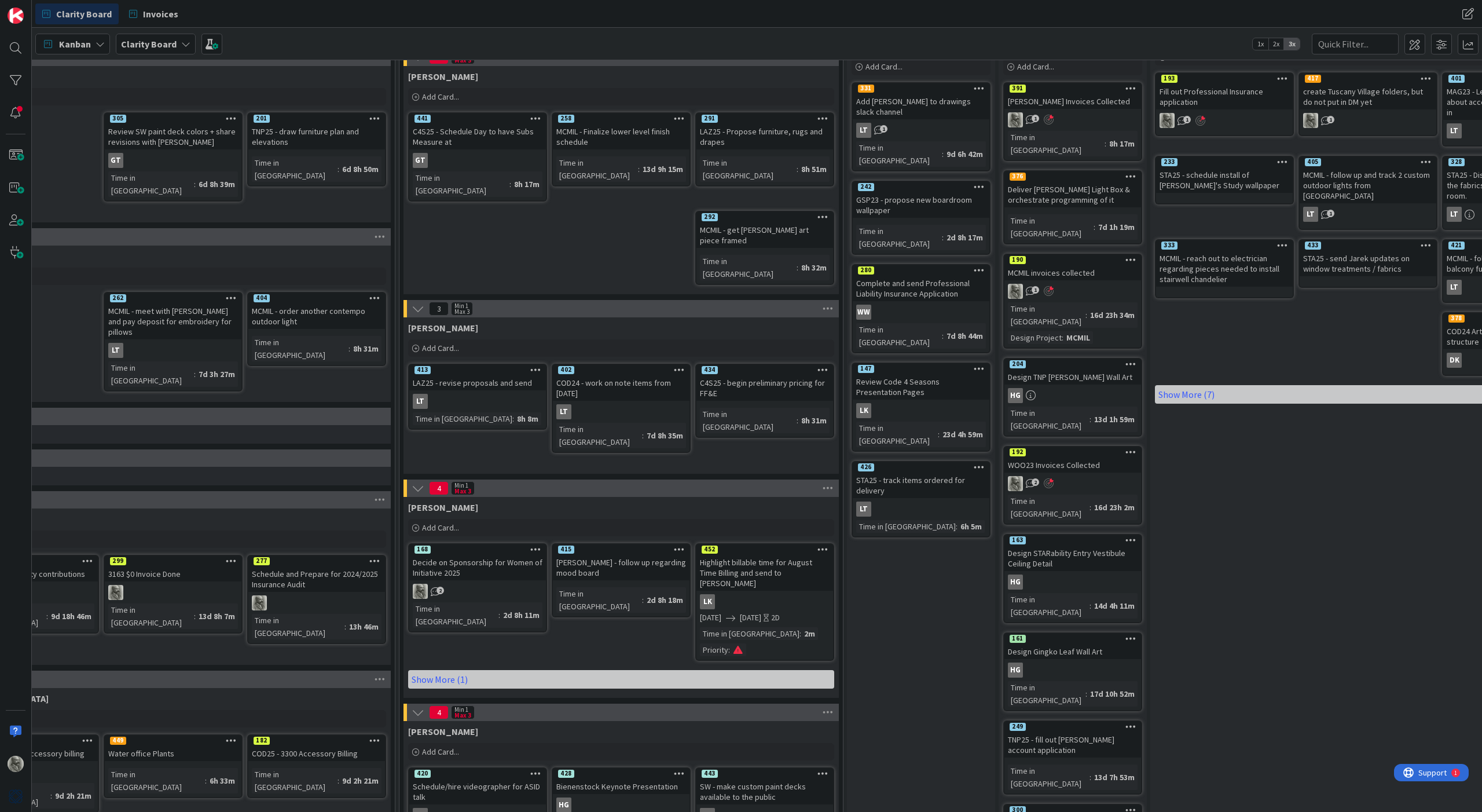
scroll to position [70, 820]
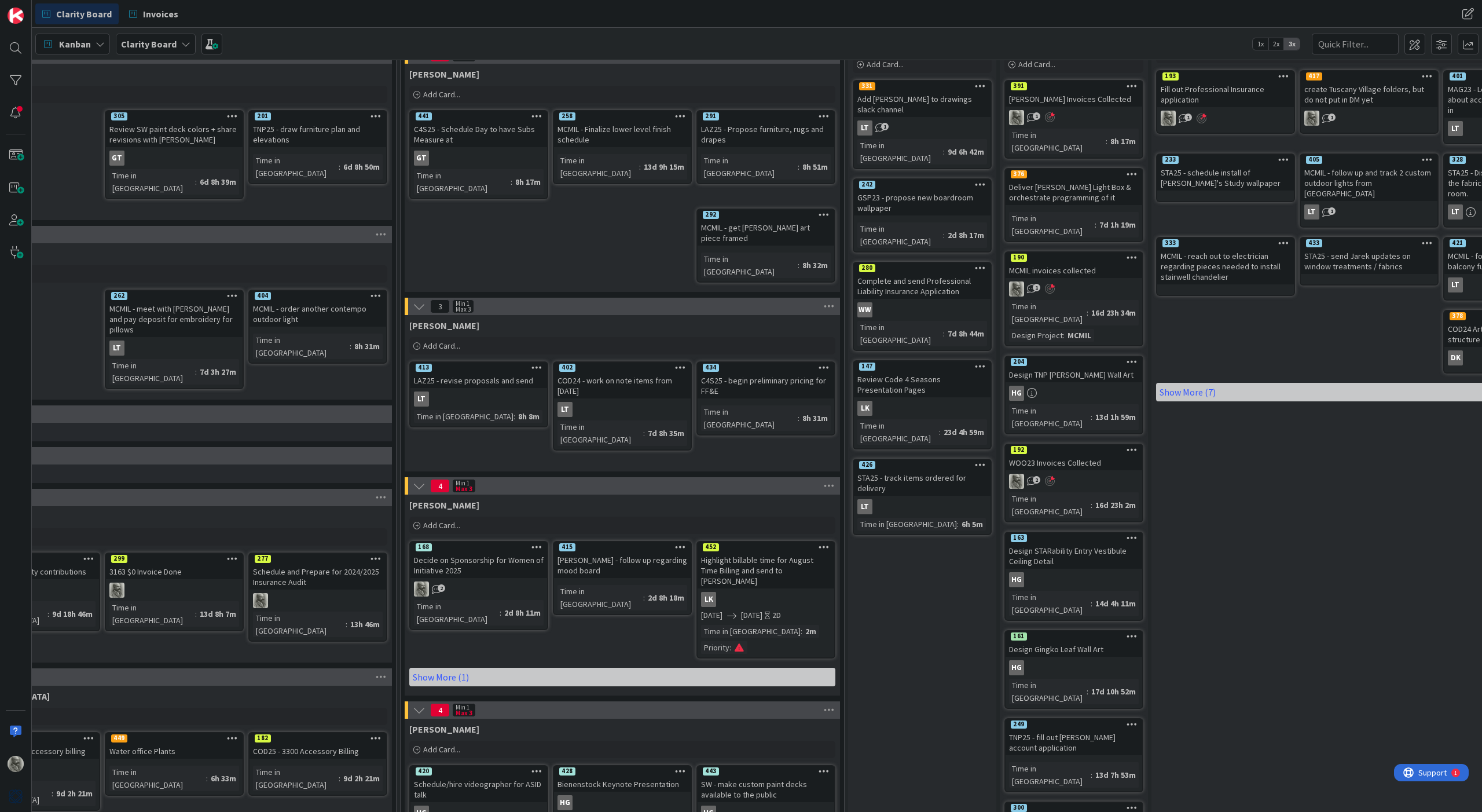
click at [825, 543] on icon at bounding box center [824, 547] width 11 height 8
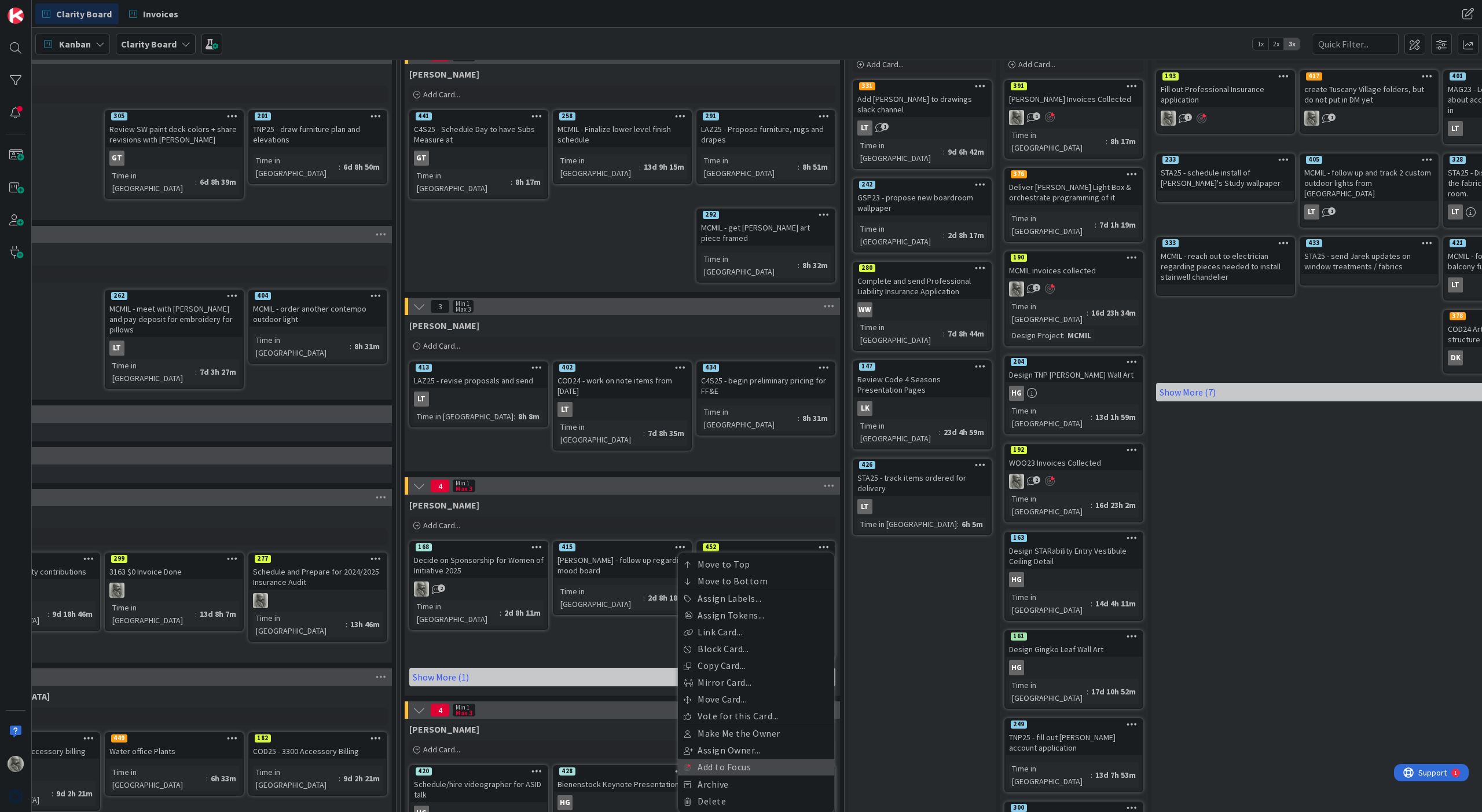
click at [726, 759] on link "Add to Focus" at bounding box center [756, 767] width 156 height 17
